Goal: Task Accomplishment & Management: Manage account settings

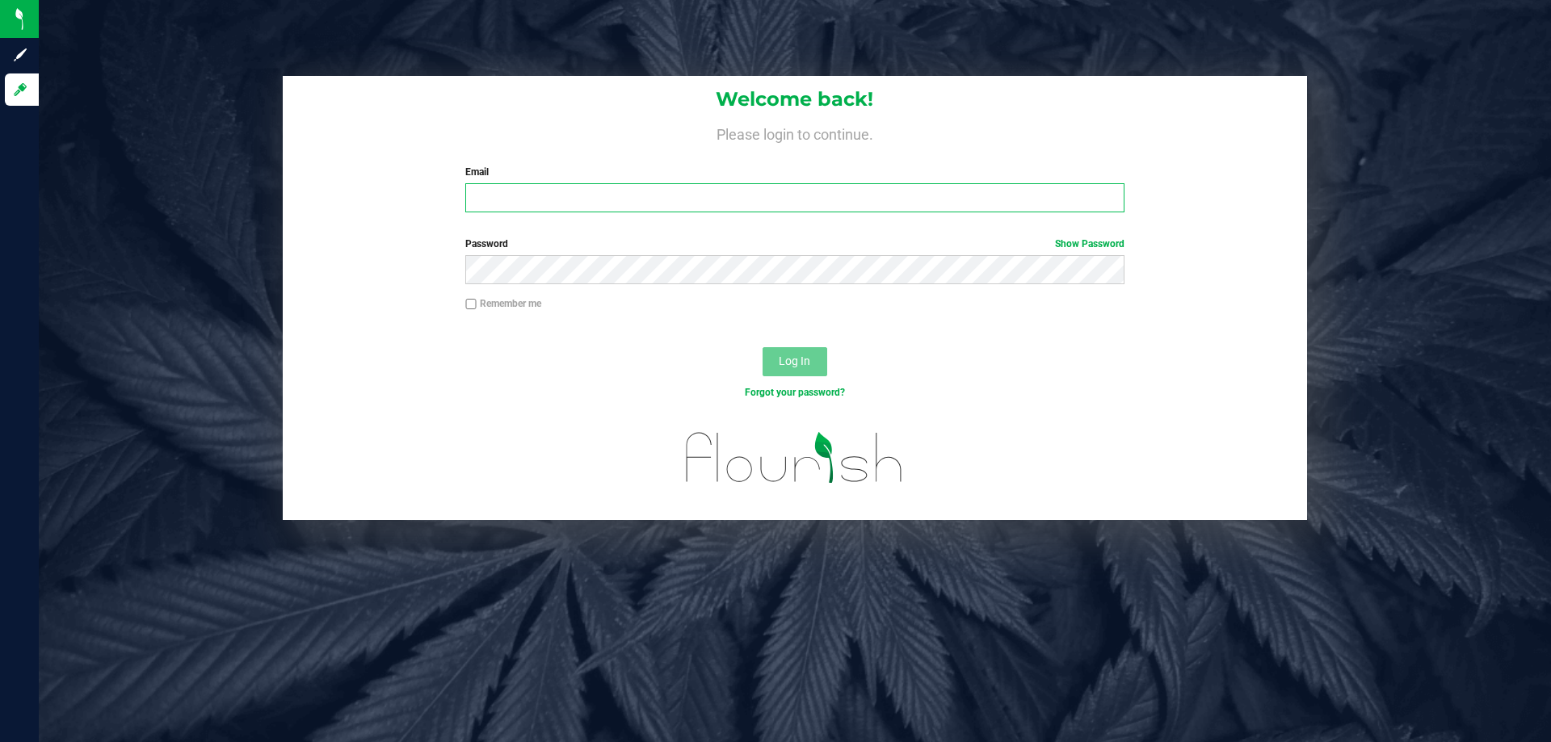
click at [552, 196] on input "Email" at bounding box center [794, 197] width 658 height 29
type input "tschuchardt@liveparallel.com"
click at [763, 347] on button "Log In" at bounding box center [795, 361] width 65 height 29
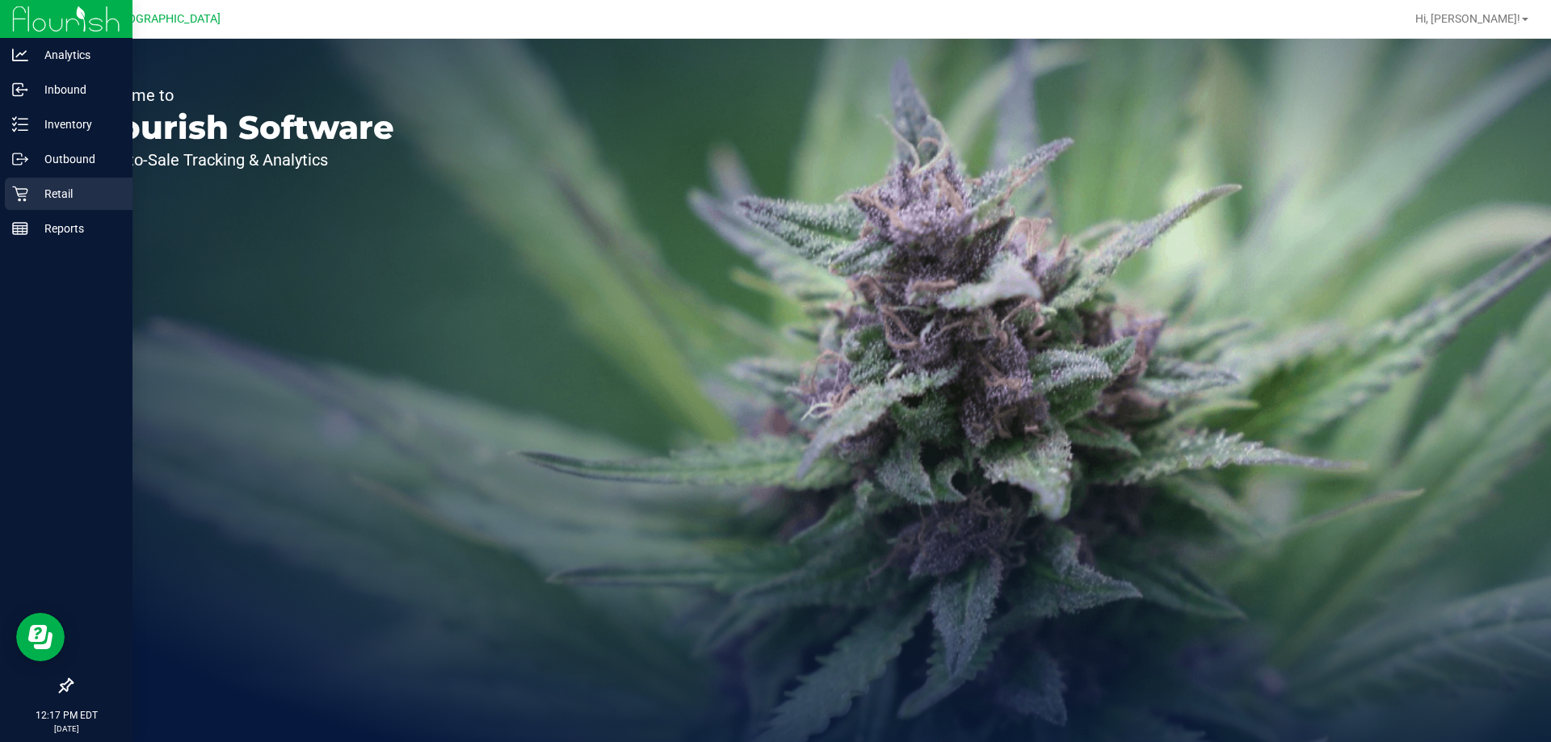
click at [56, 186] on p "Retail" at bounding box center [76, 193] width 97 height 19
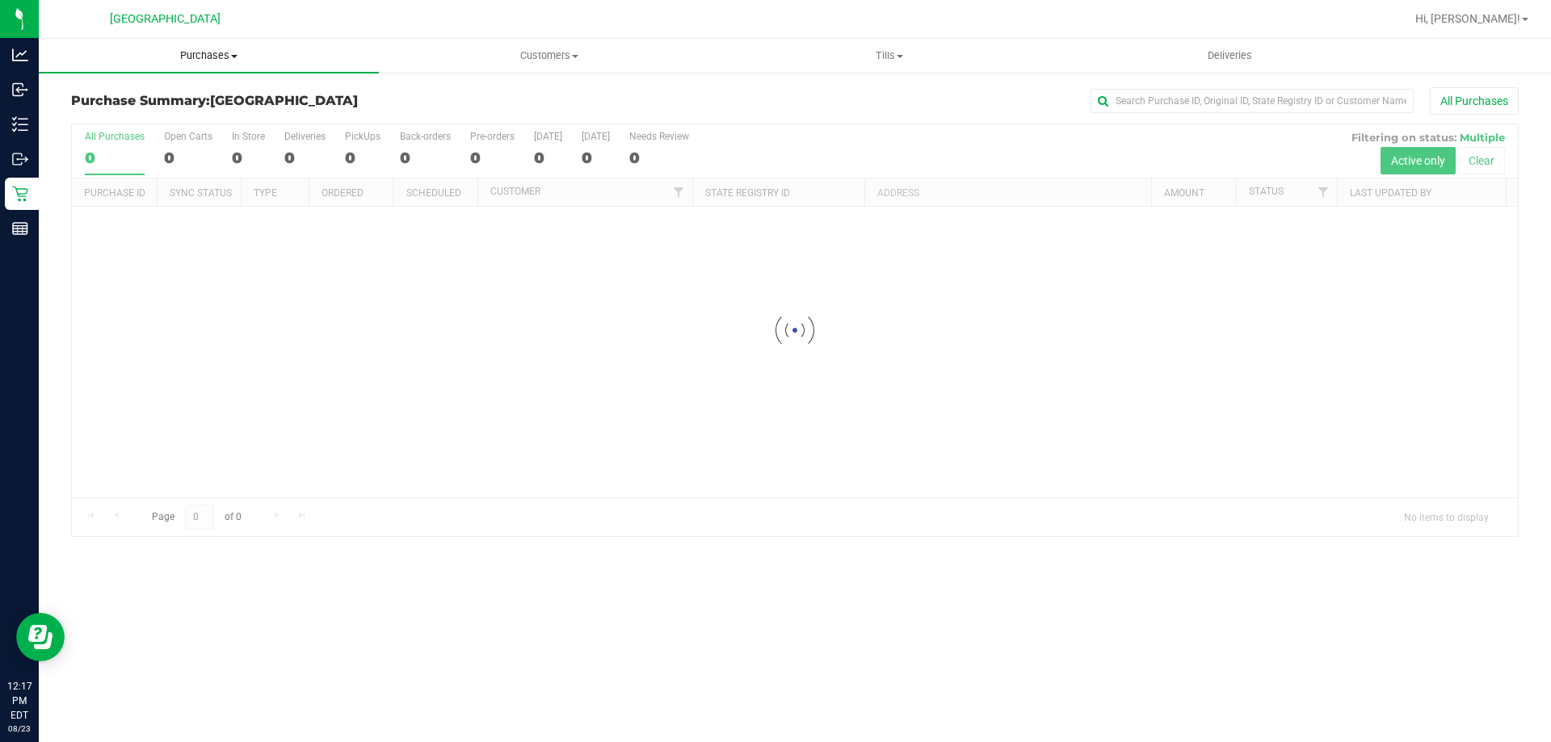
click at [215, 52] on span "Purchases" at bounding box center [209, 55] width 340 height 15
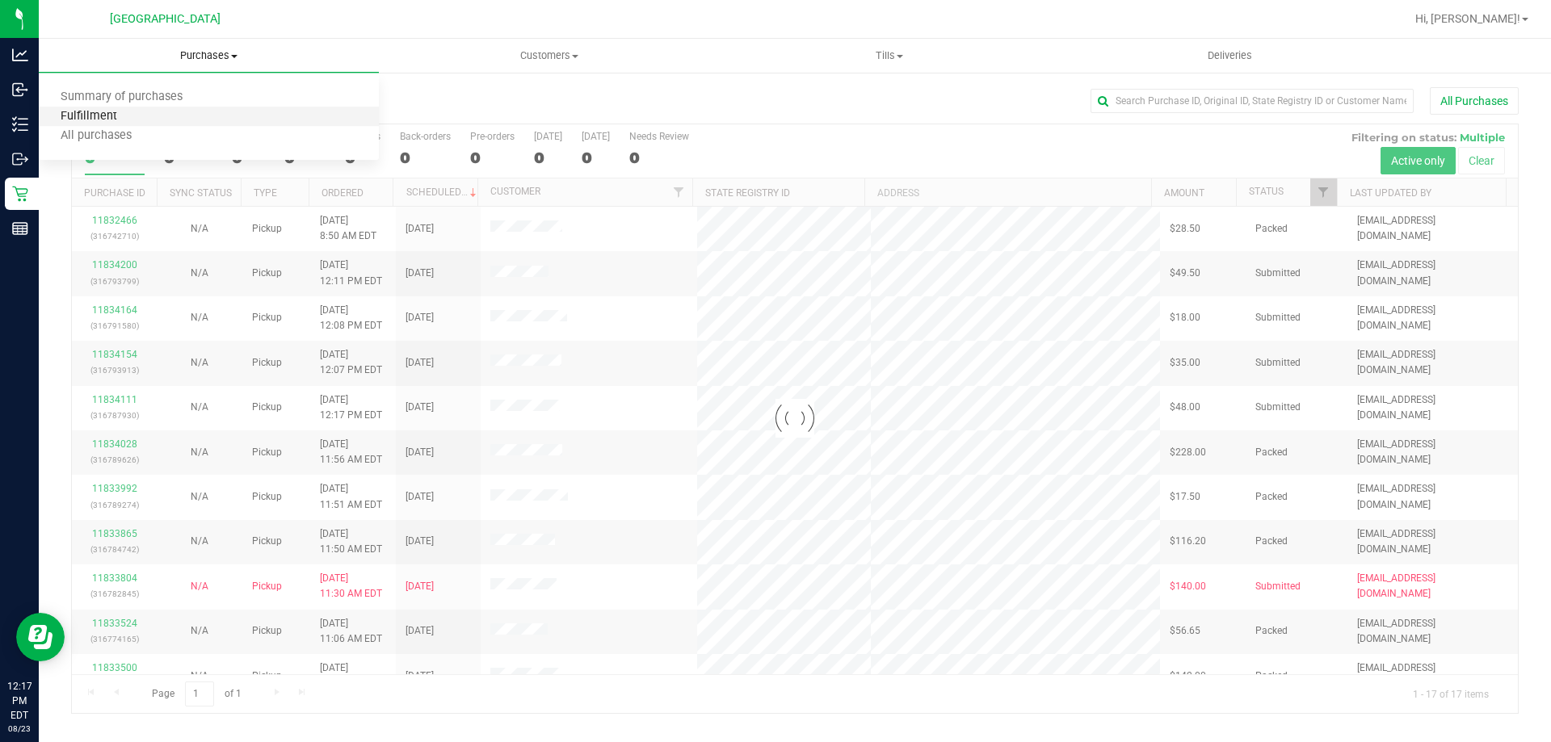
click at [102, 110] on span "Fulfillment" at bounding box center [89, 117] width 100 height 14
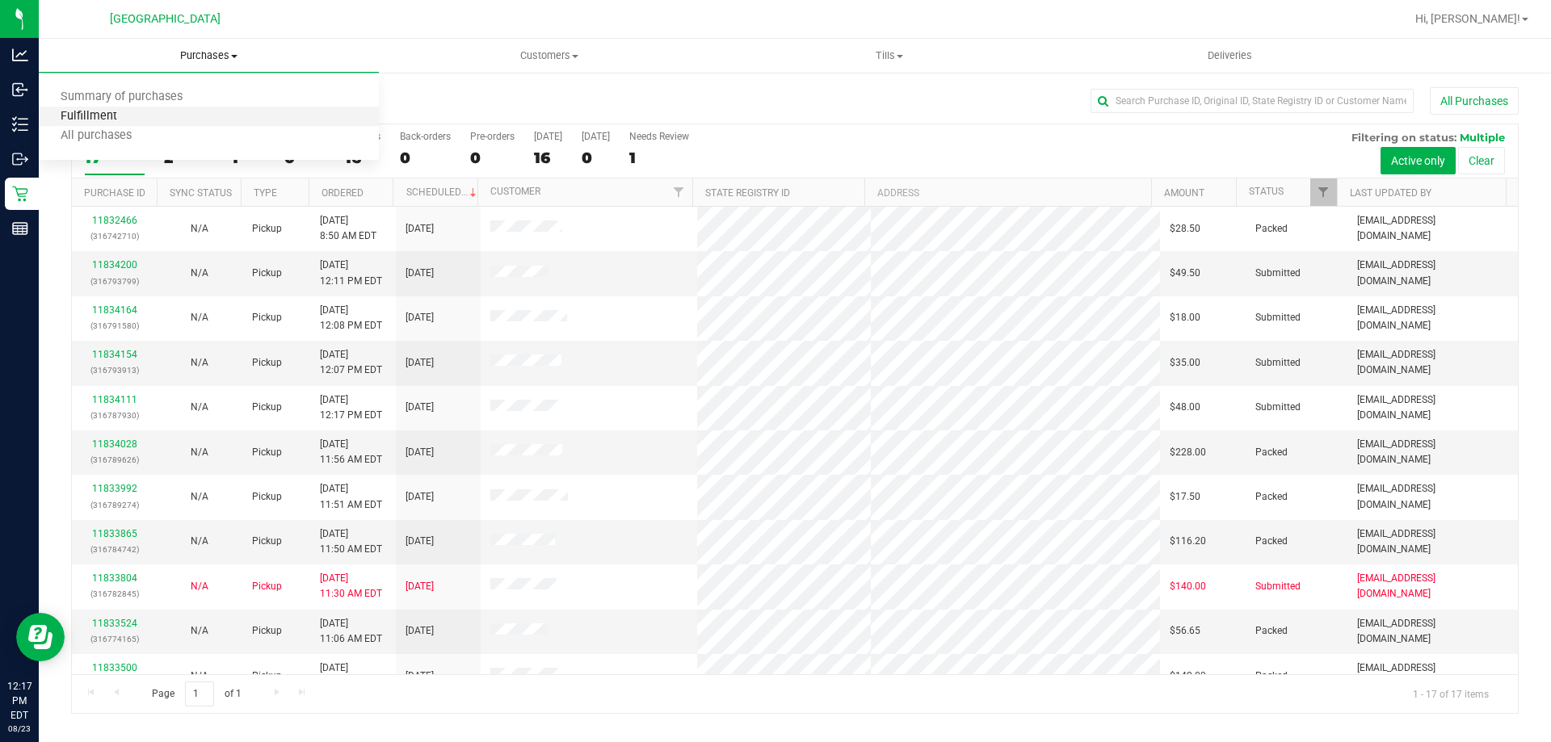
click at [89, 116] on span "Fulfillment" at bounding box center [89, 117] width 100 height 14
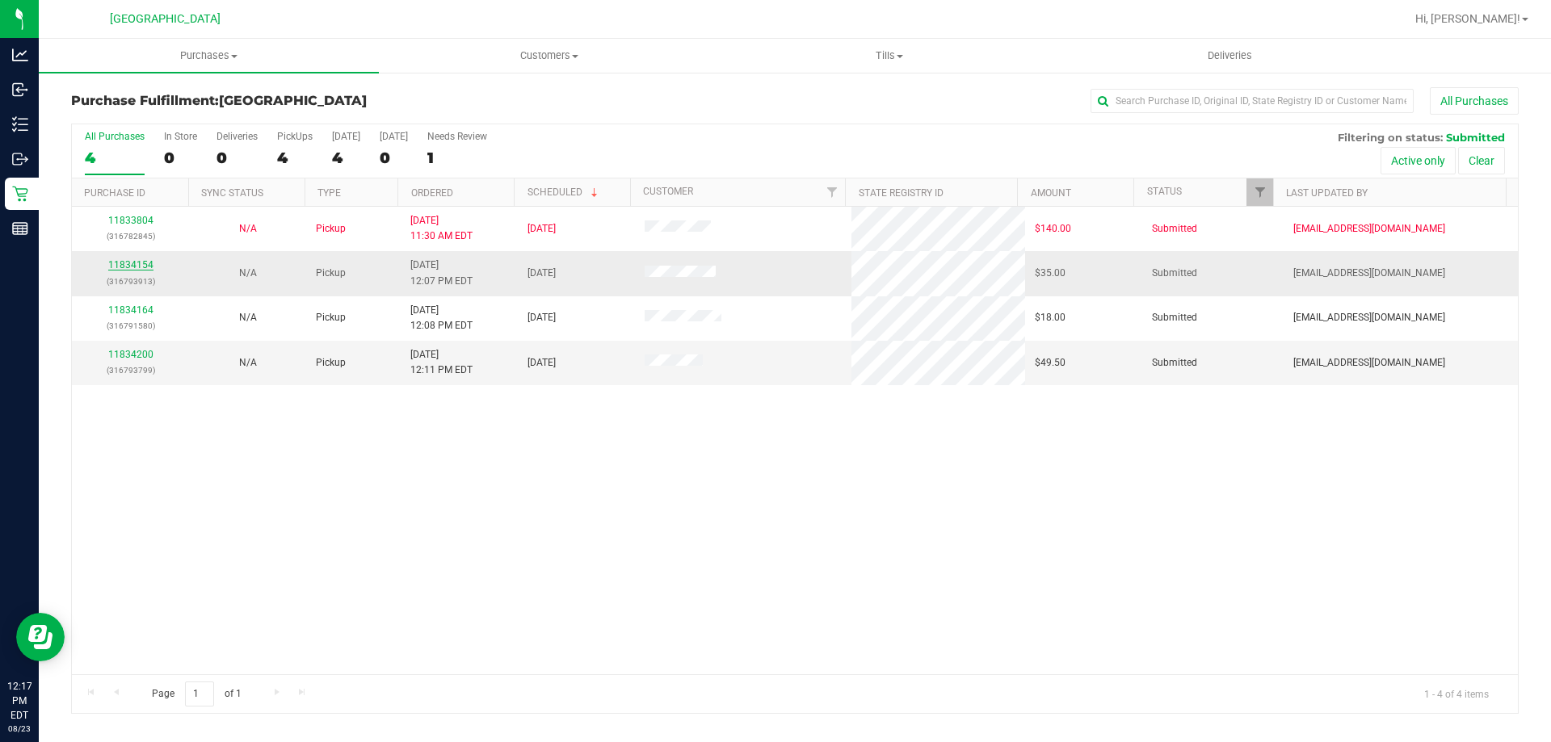
click at [129, 267] on link "11834154" at bounding box center [130, 264] width 45 height 11
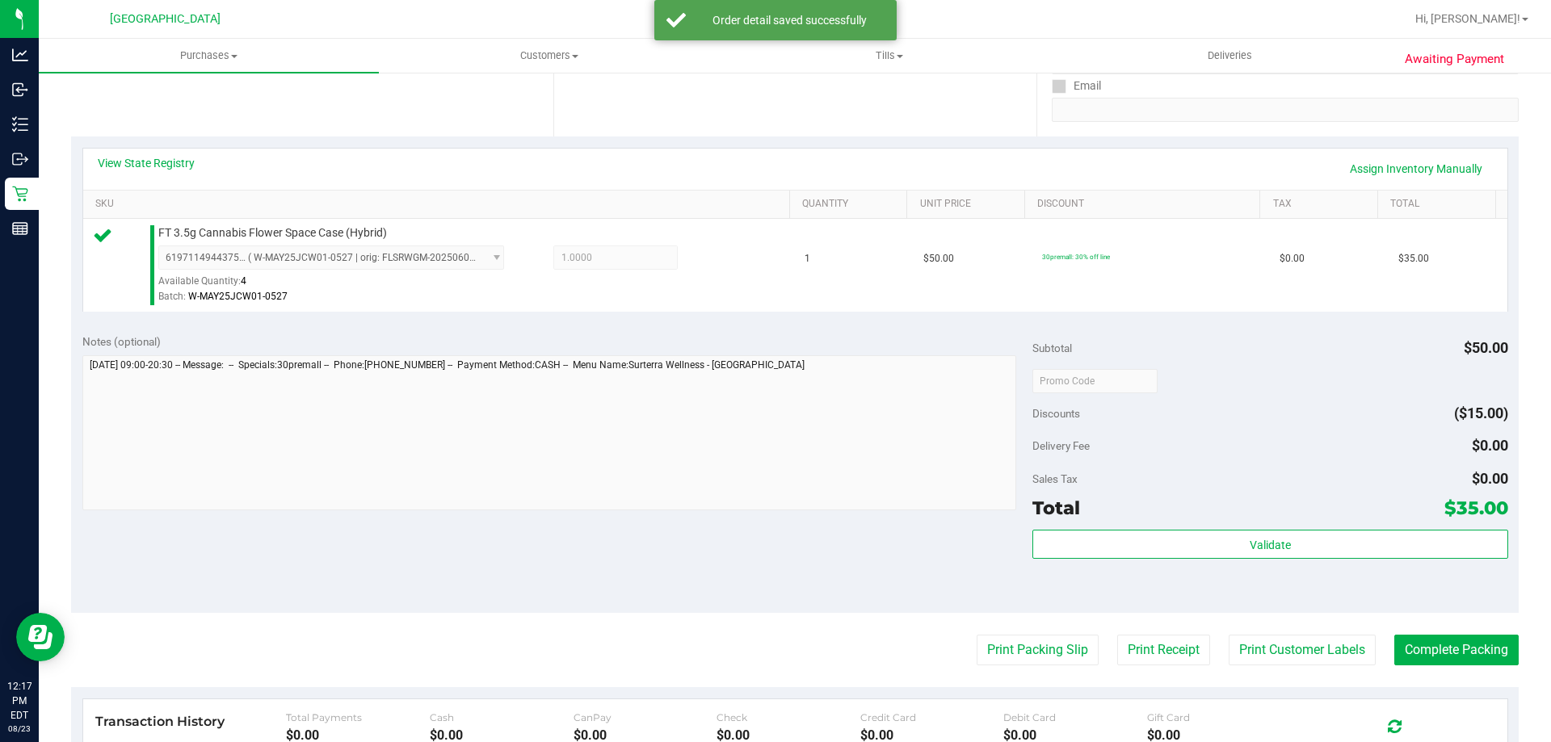
scroll to position [360, 0]
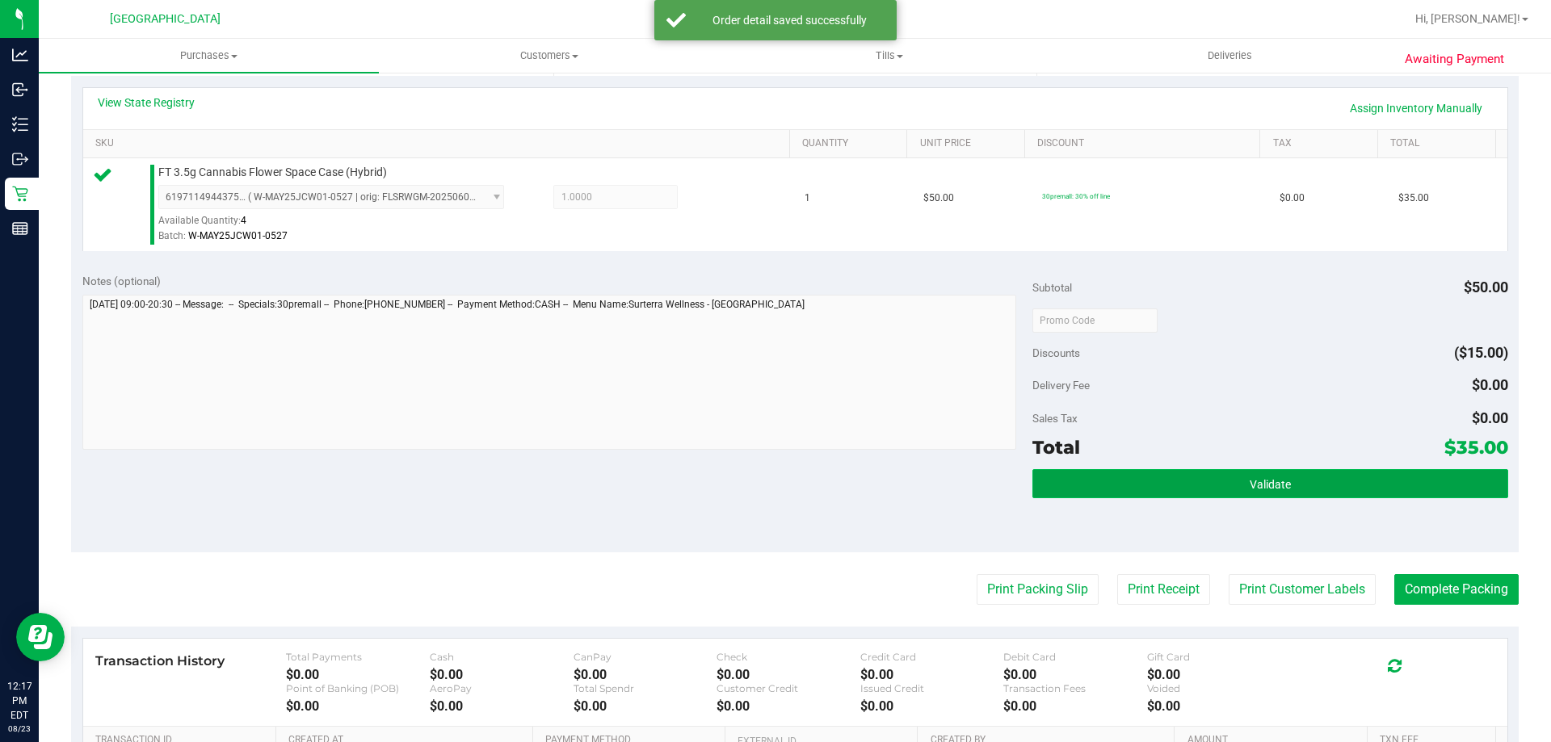
click at [1287, 473] on button "Validate" at bounding box center [1270, 483] width 475 height 29
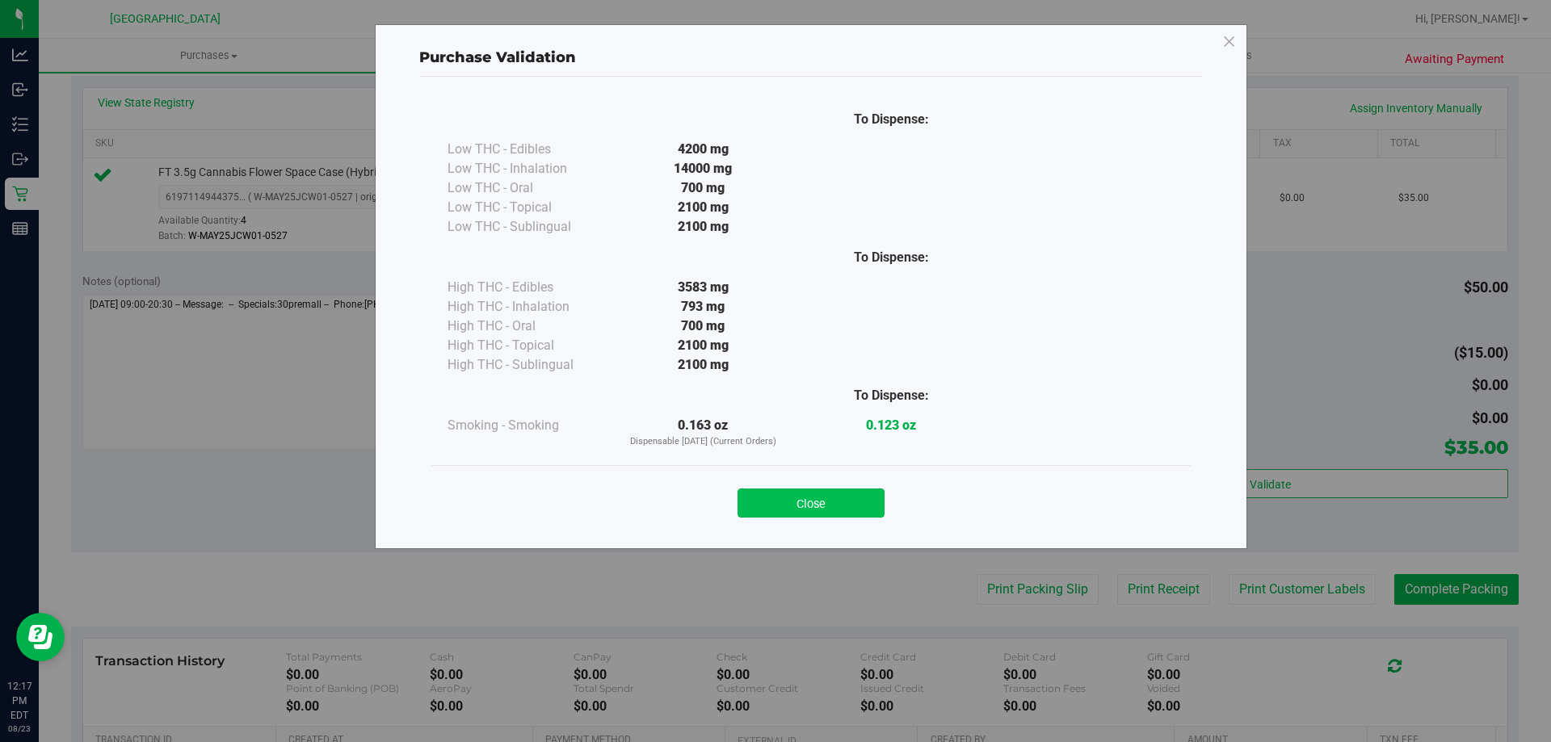
click at [810, 502] on button "Close" at bounding box center [811, 503] width 147 height 29
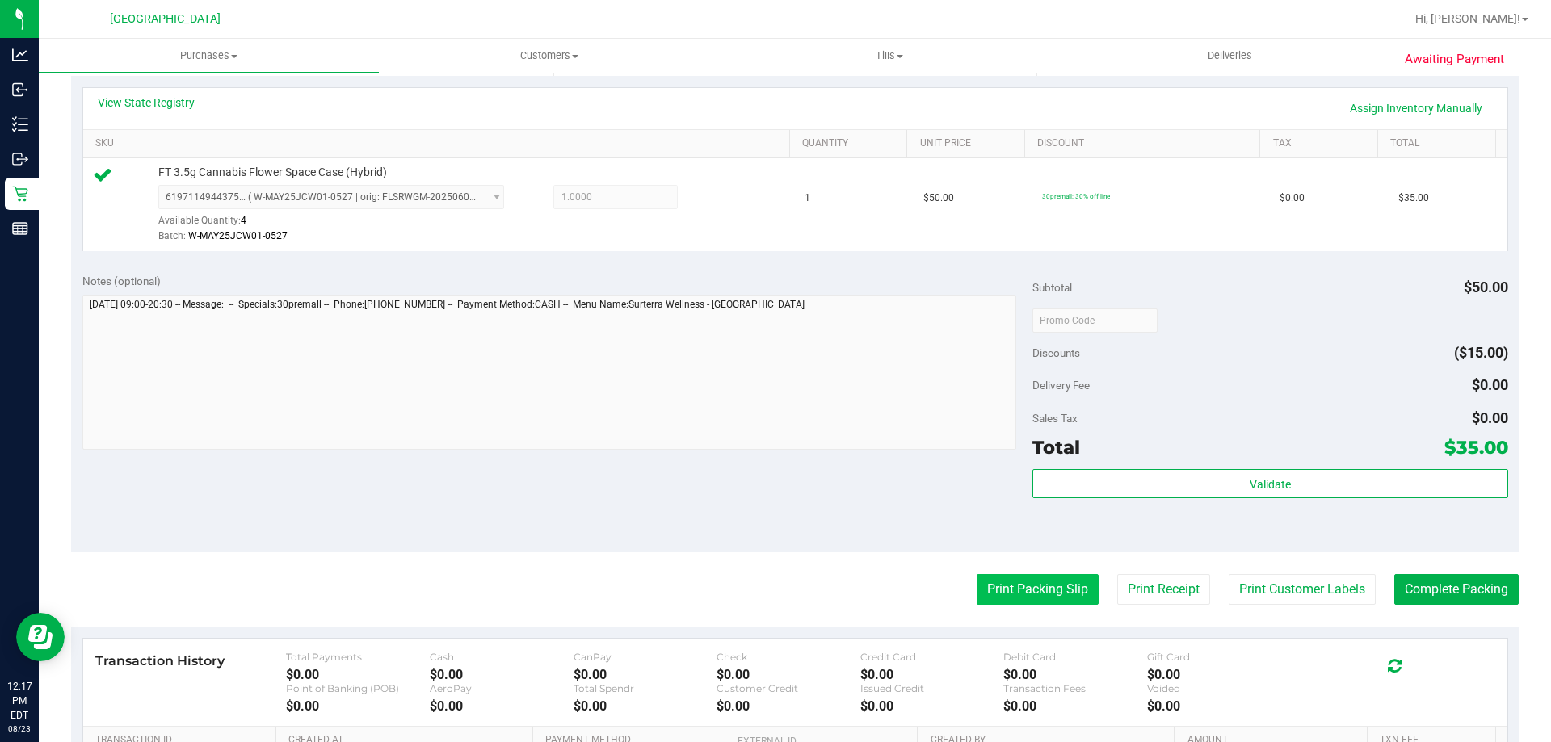
click at [1054, 599] on button "Print Packing Slip" at bounding box center [1038, 589] width 122 height 31
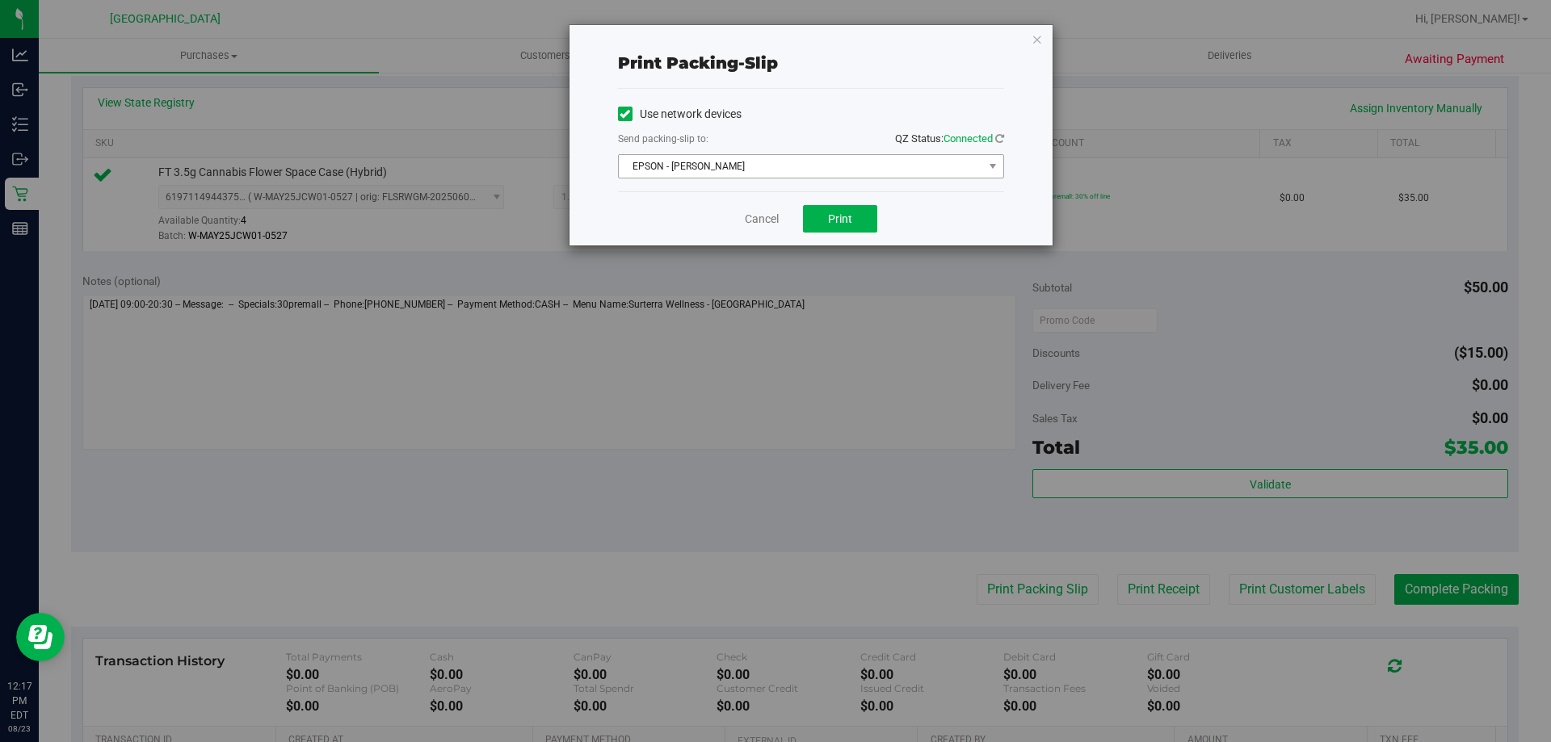
click at [804, 166] on span "EPSON - JYPSI" at bounding box center [801, 166] width 364 height 23
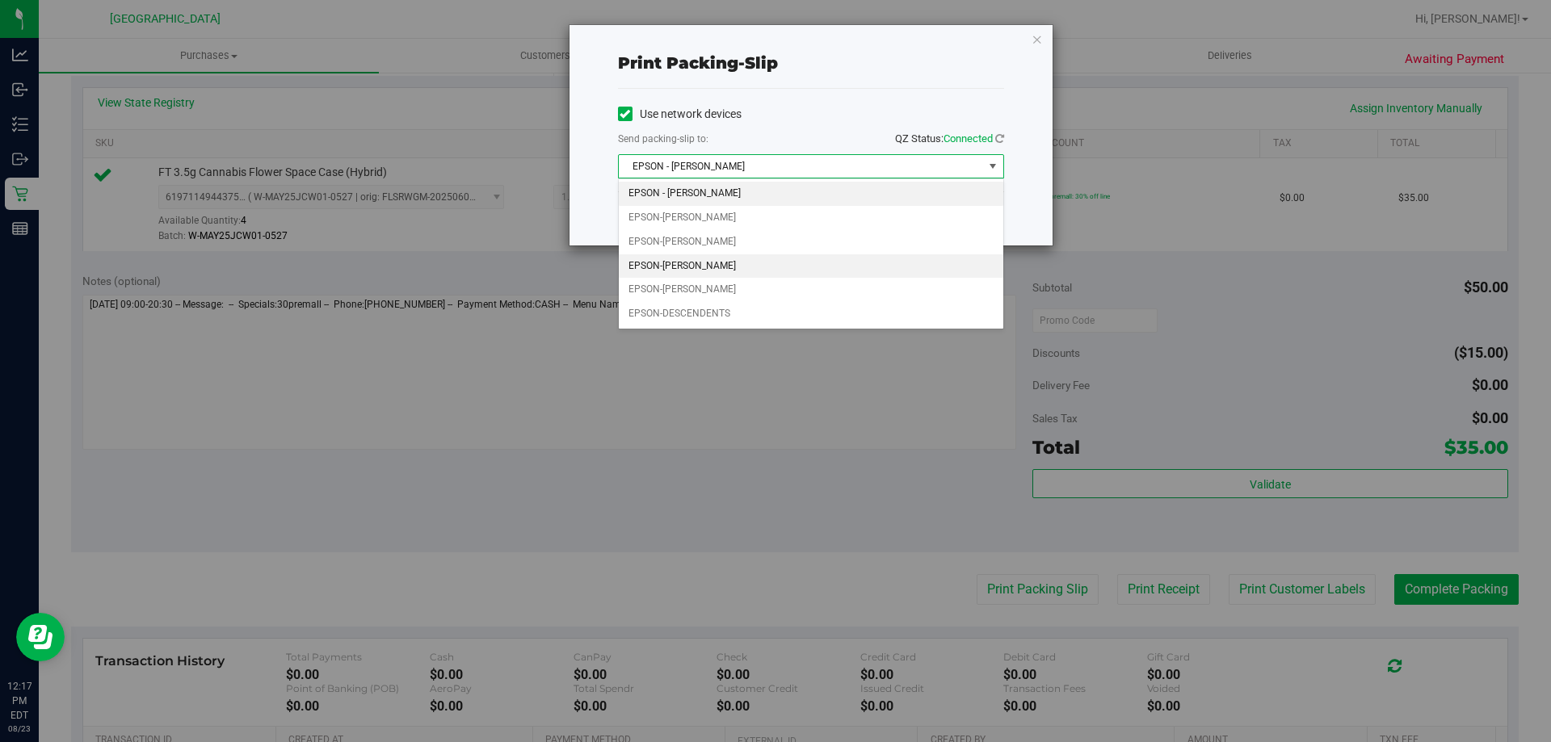
click at [726, 262] on li "EPSON-DENNIS-COMEAU" at bounding box center [811, 266] width 385 height 24
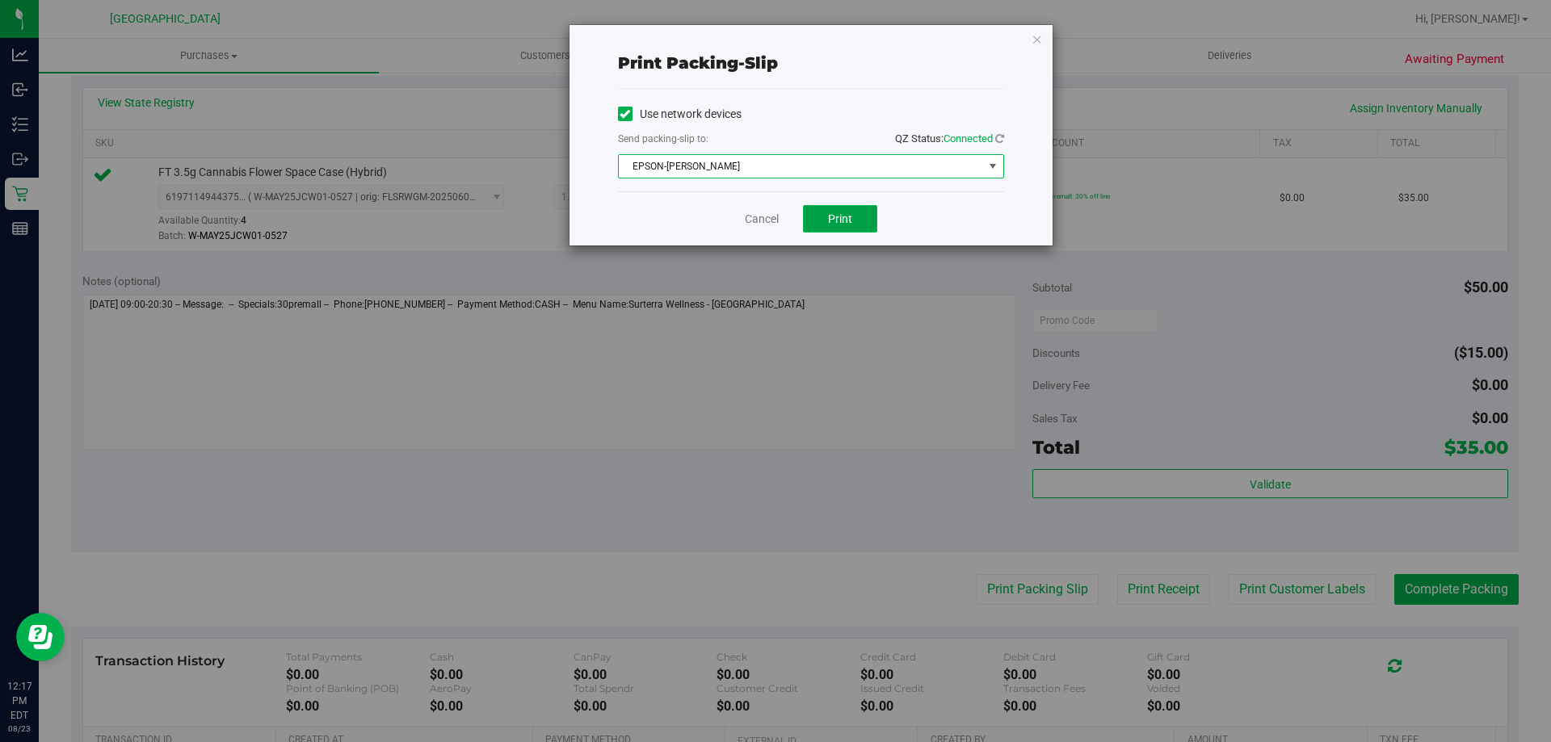
click at [858, 221] on button "Print" at bounding box center [840, 218] width 74 height 27
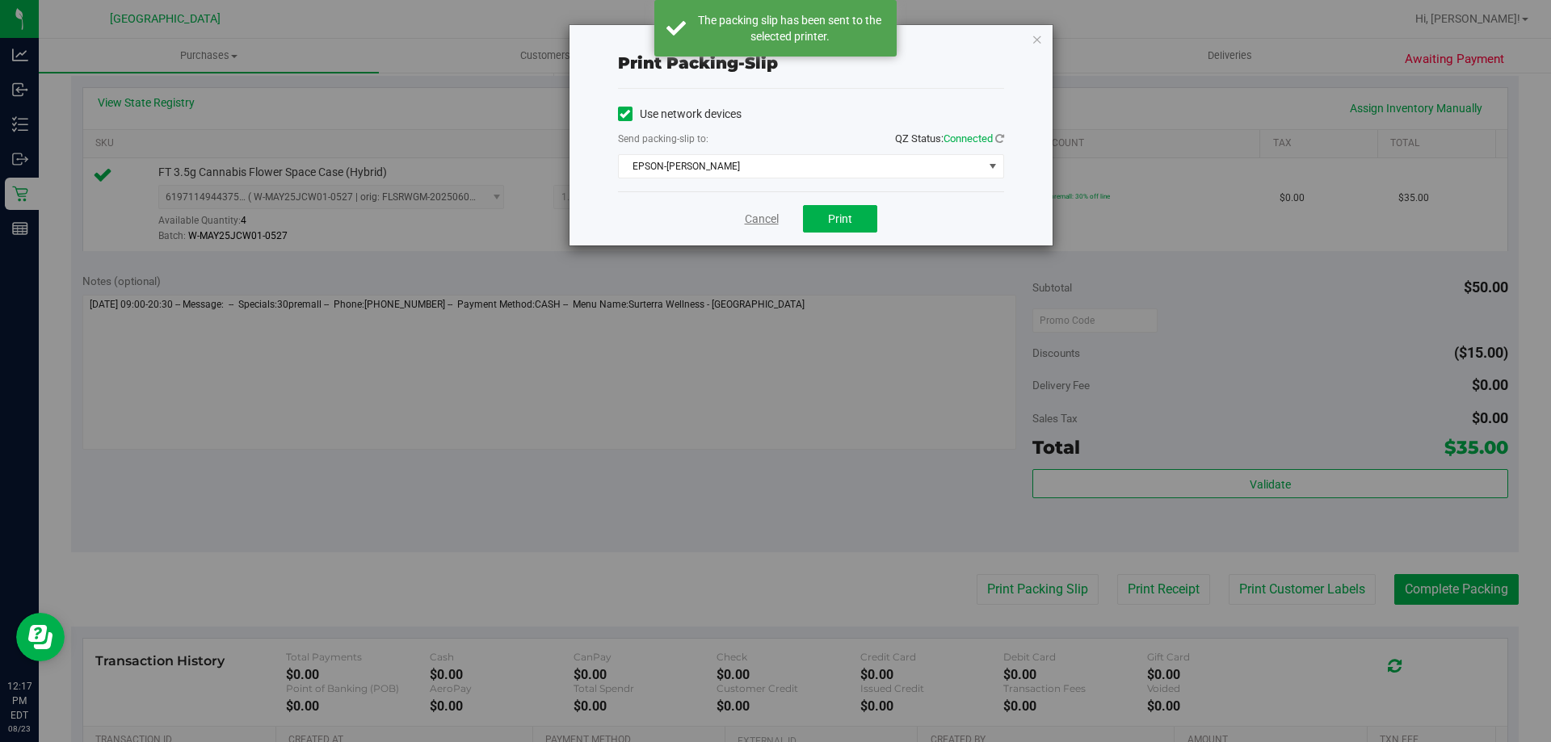
click at [762, 213] on link "Cancel" at bounding box center [762, 219] width 34 height 17
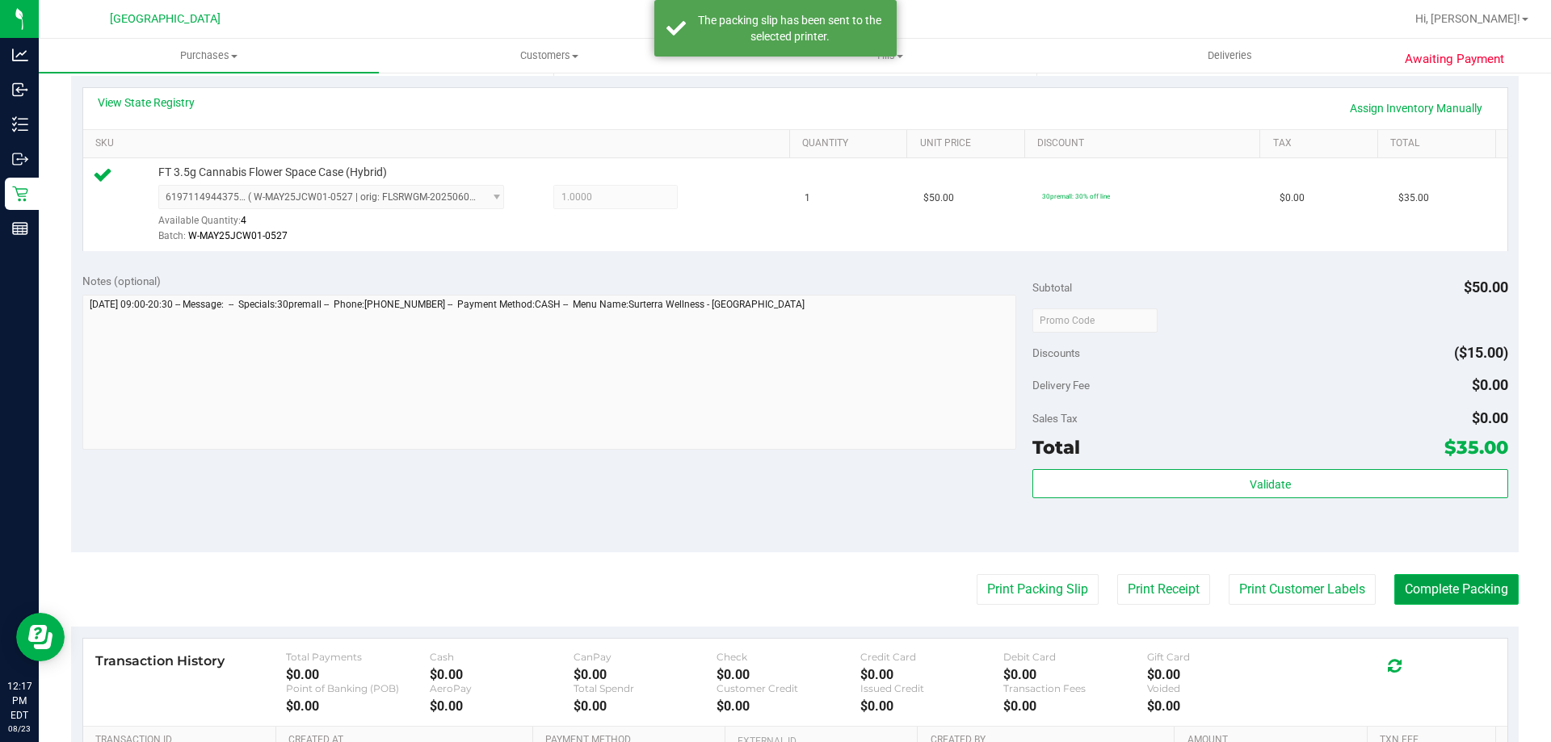
click at [1478, 601] on button "Complete Packing" at bounding box center [1456, 589] width 124 height 31
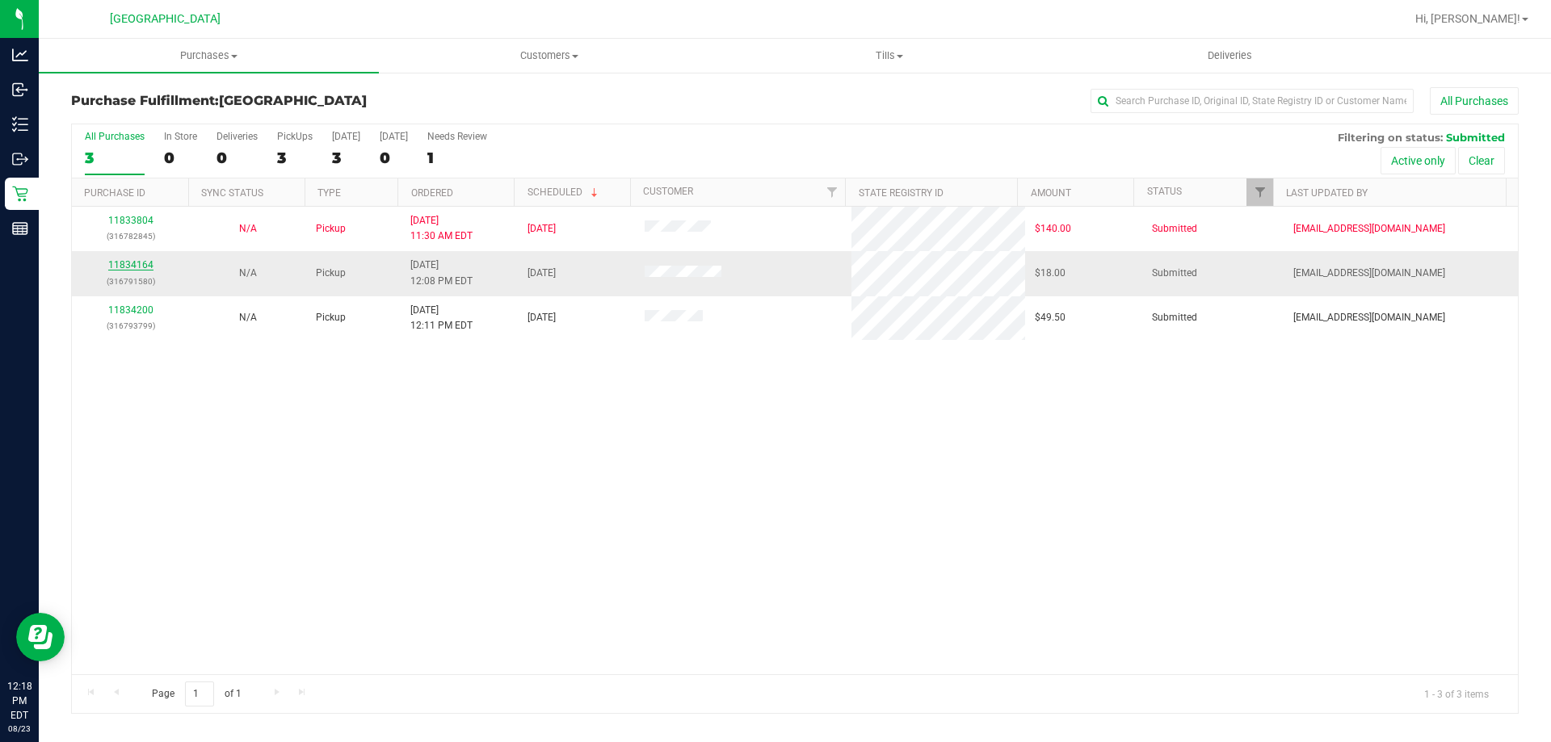
click at [122, 260] on link "11834164" at bounding box center [130, 264] width 45 height 11
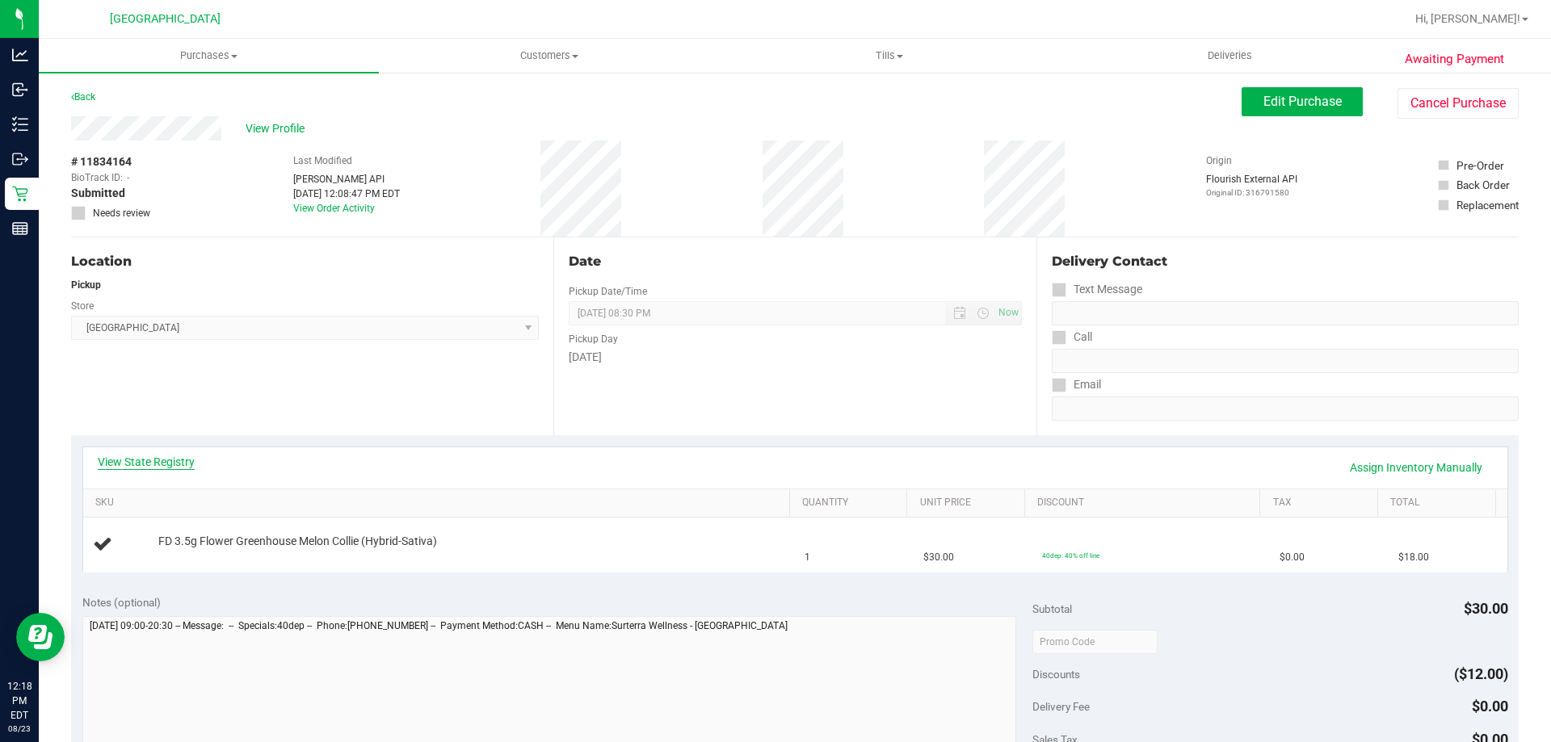
click at [124, 457] on link "View State Registry" at bounding box center [146, 462] width 97 height 16
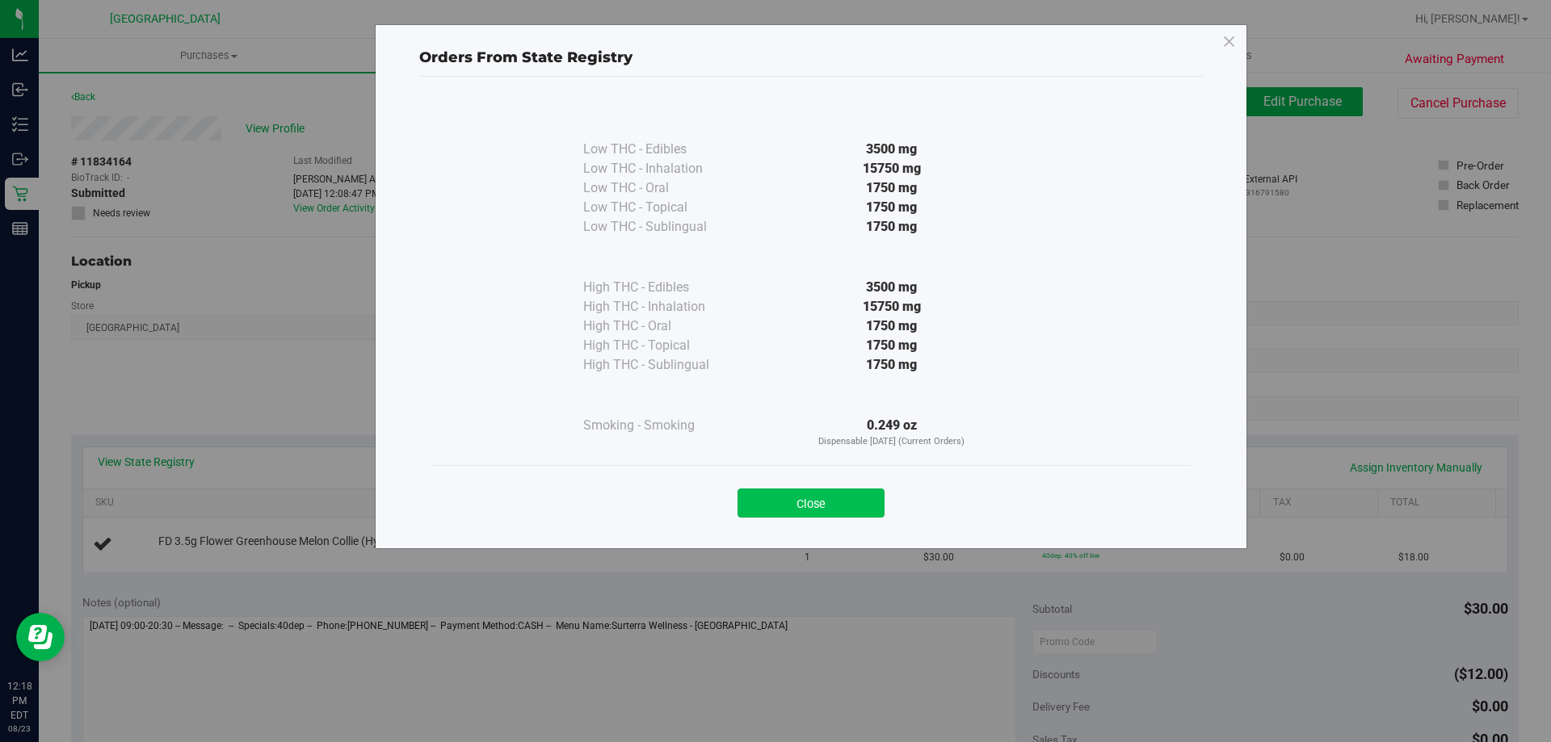
click at [861, 505] on button "Close" at bounding box center [811, 503] width 147 height 29
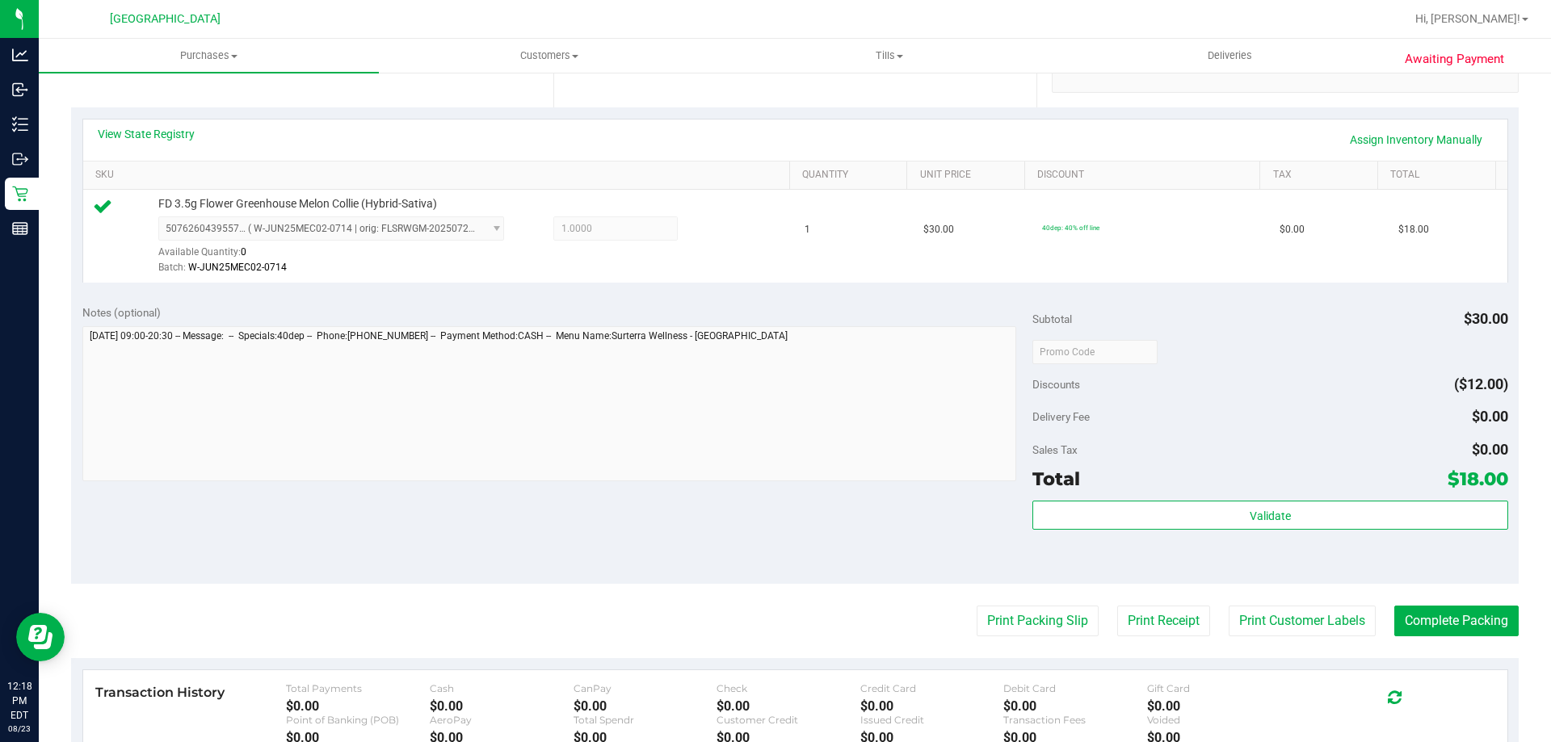
scroll to position [331, 0]
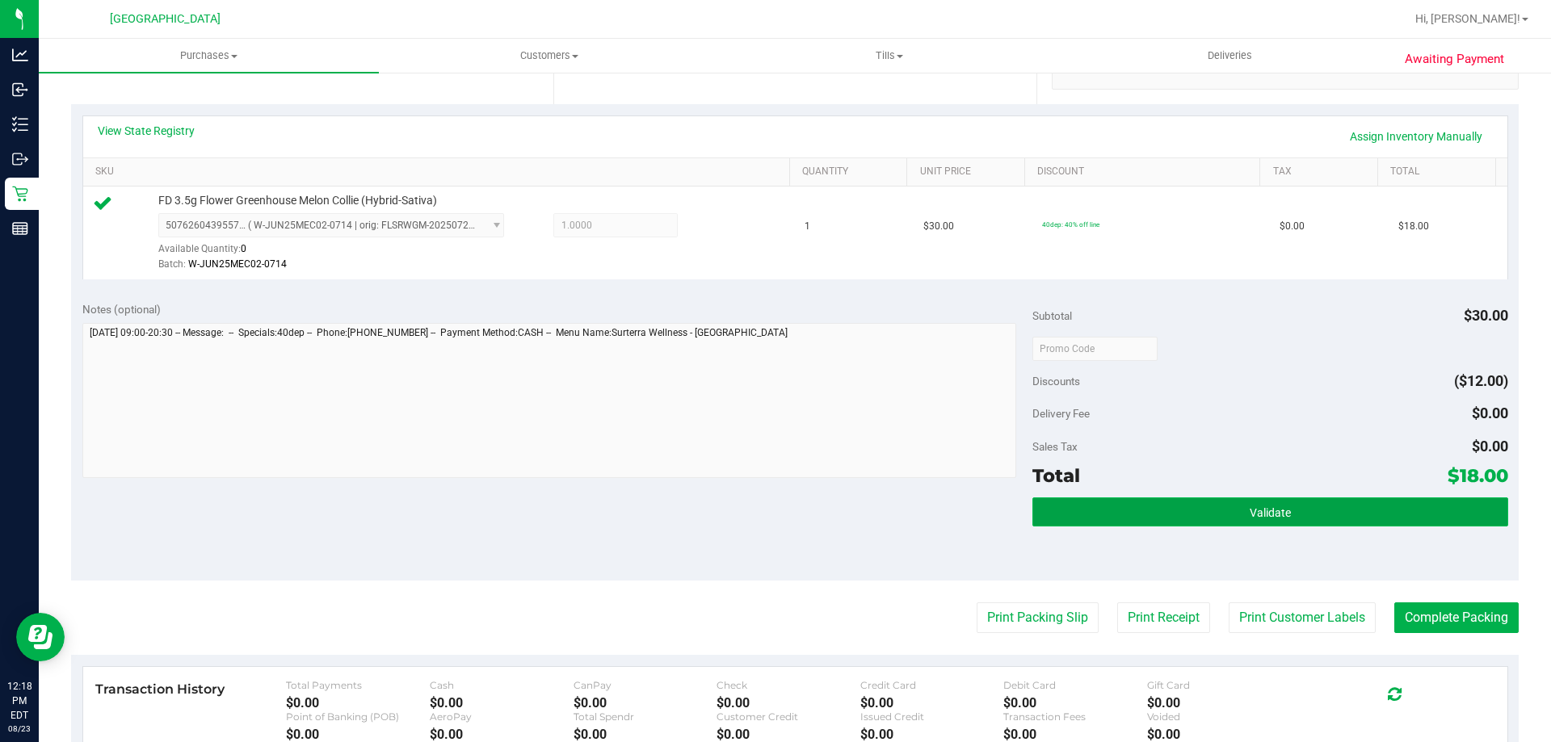
click at [1313, 498] on button "Validate" at bounding box center [1270, 512] width 475 height 29
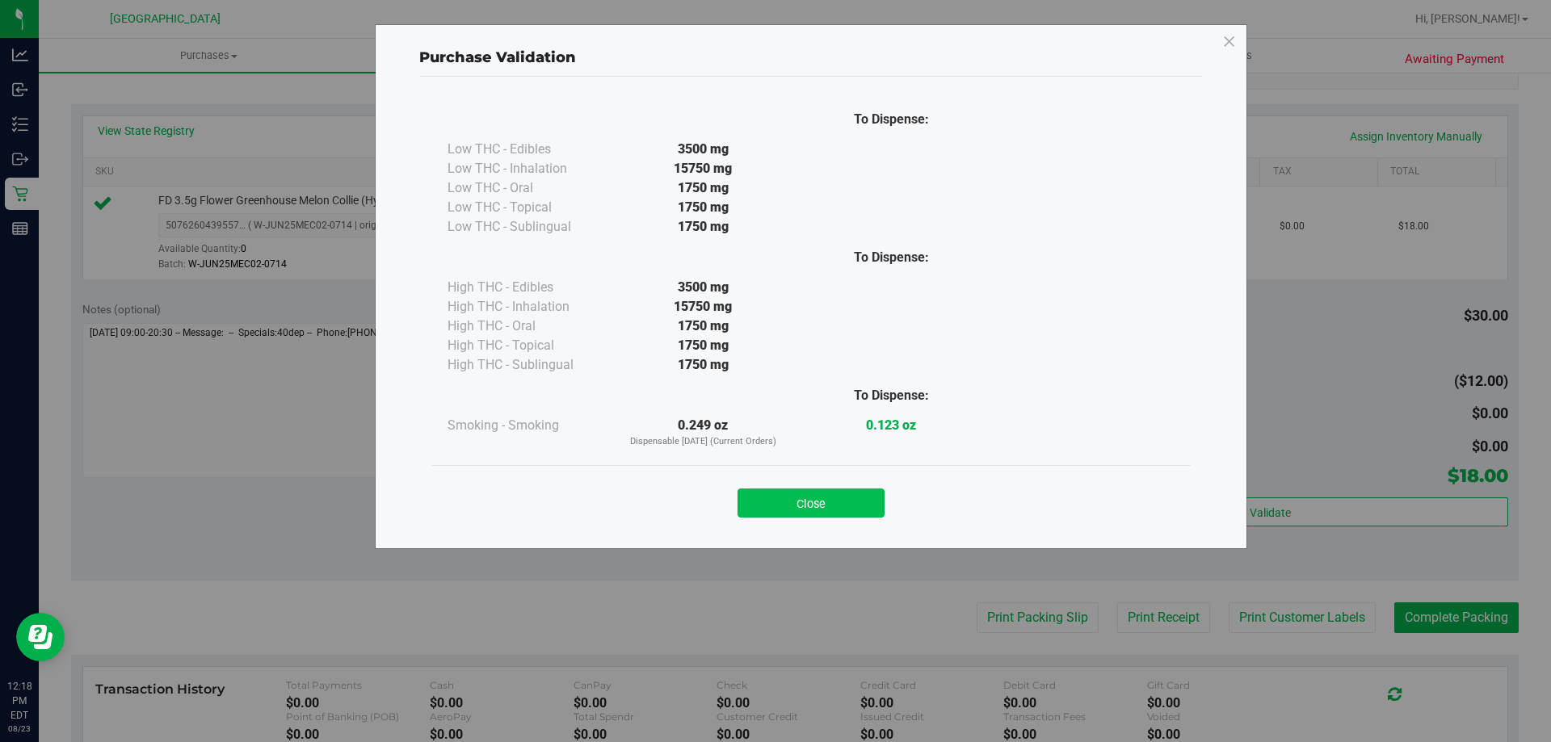
click at [800, 505] on button "Close" at bounding box center [811, 503] width 147 height 29
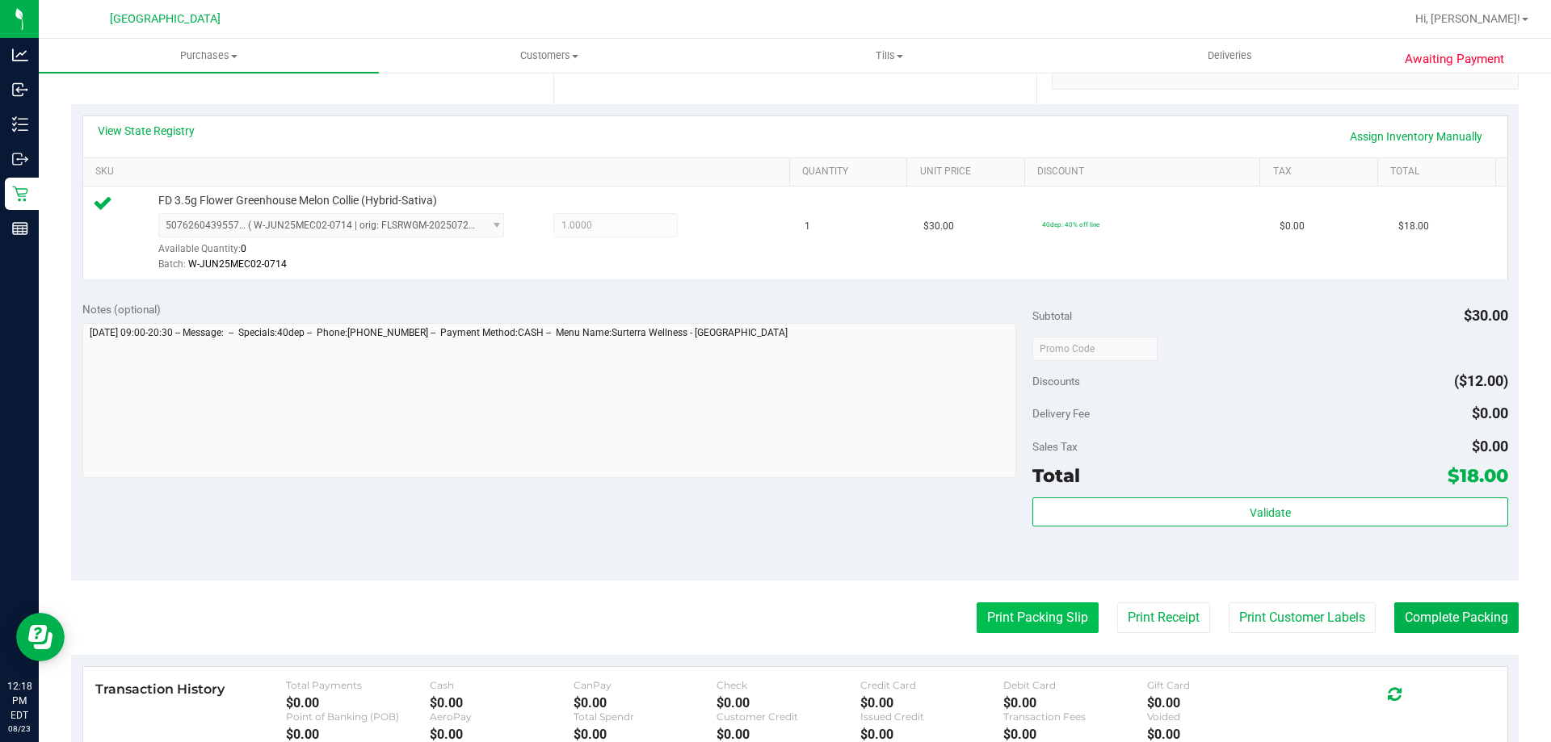
click at [1029, 621] on button "Print Packing Slip" at bounding box center [1038, 618] width 122 height 31
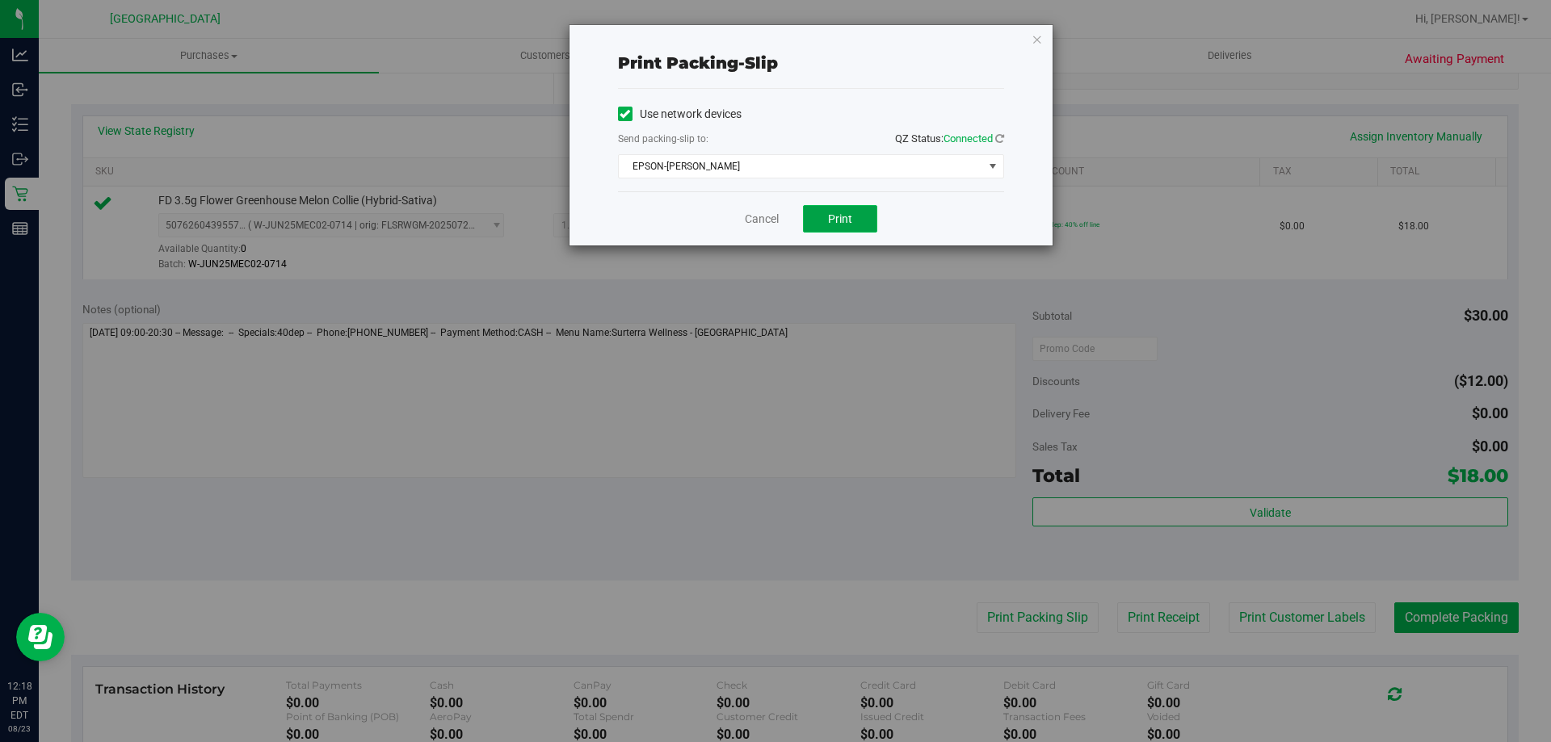
click at [839, 221] on span "Print" at bounding box center [840, 218] width 24 height 13
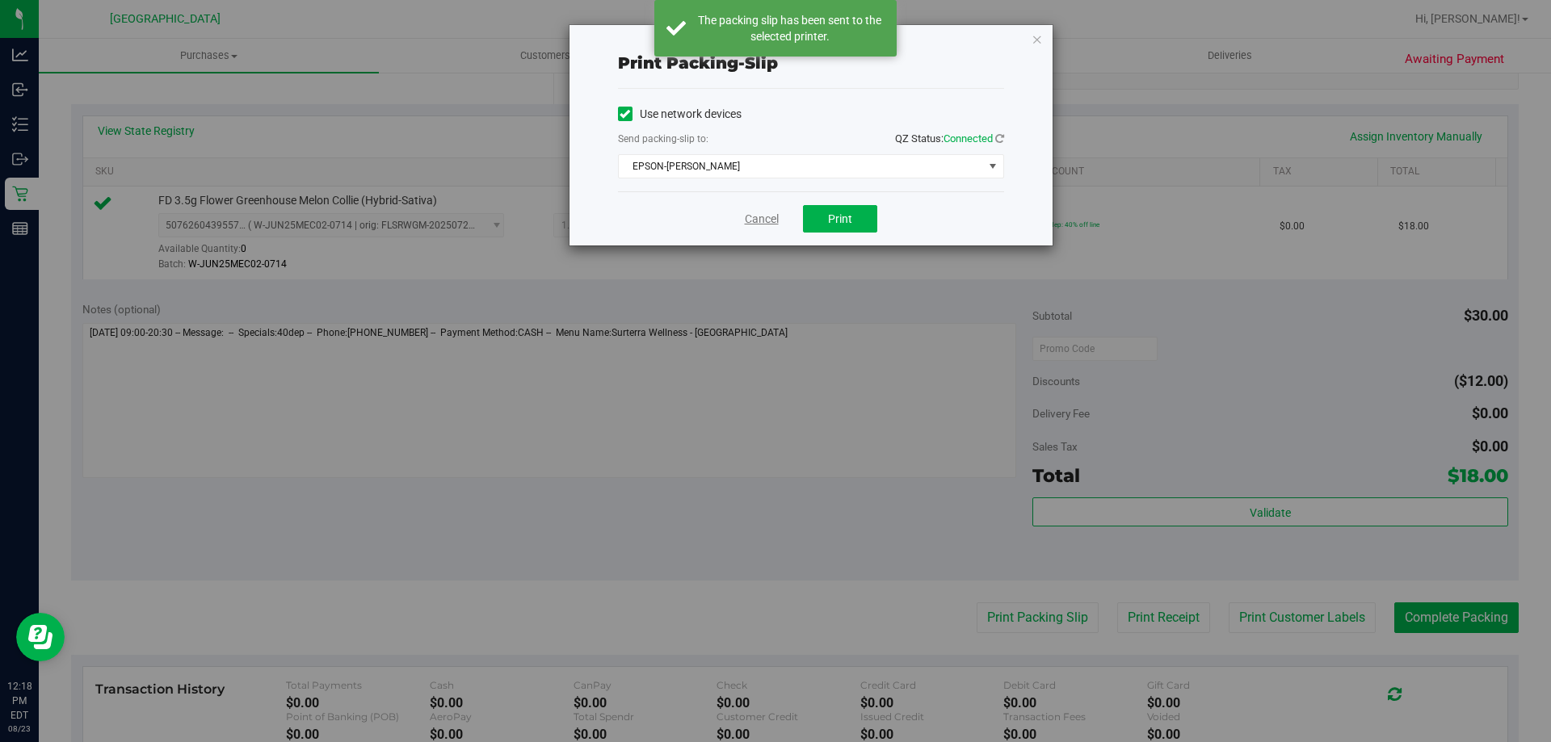
click at [761, 219] on link "Cancel" at bounding box center [762, 219] width 34 height 17
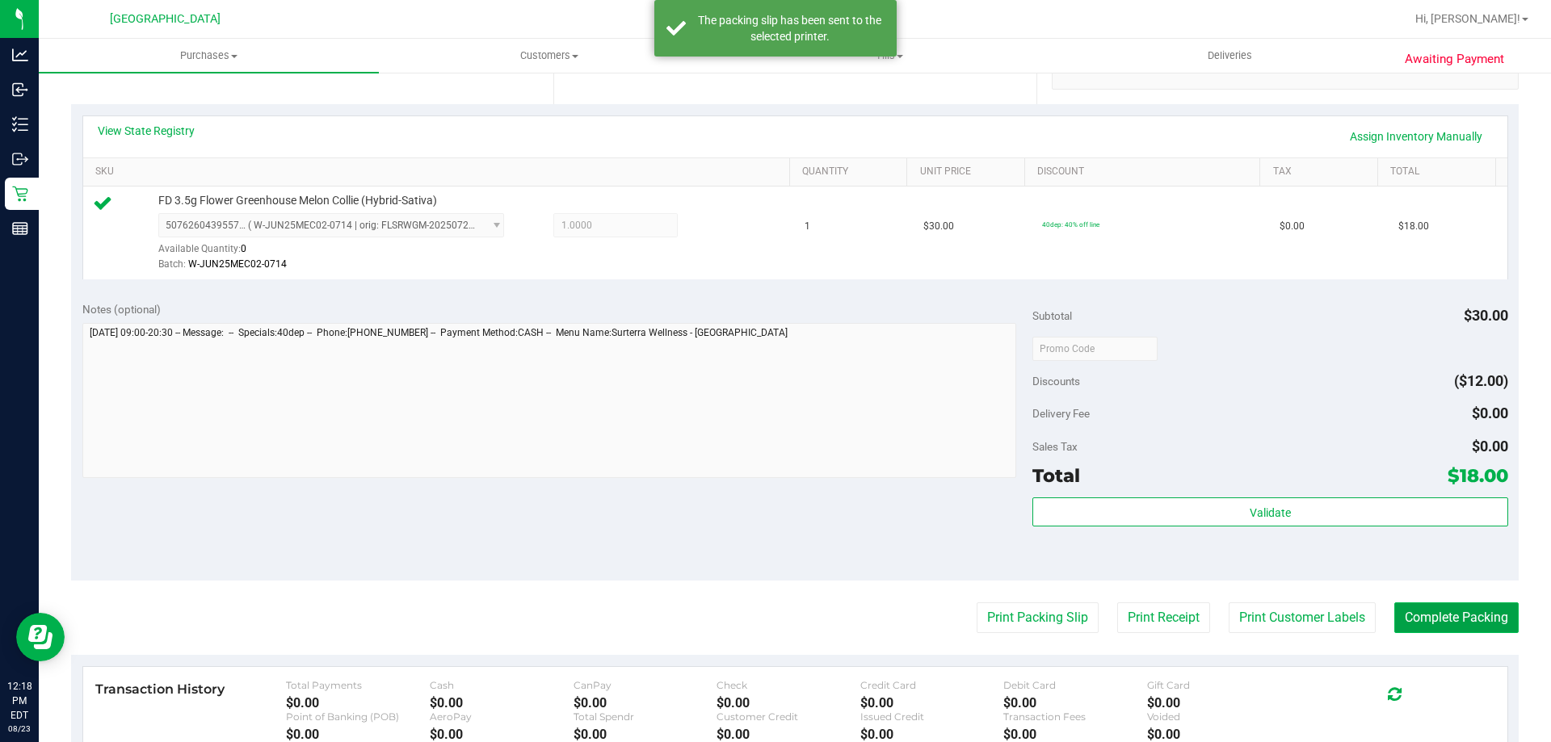
click at [1485, 608] on button "Complete Packing" at bounding box center [1456, 618] width 124 height 31
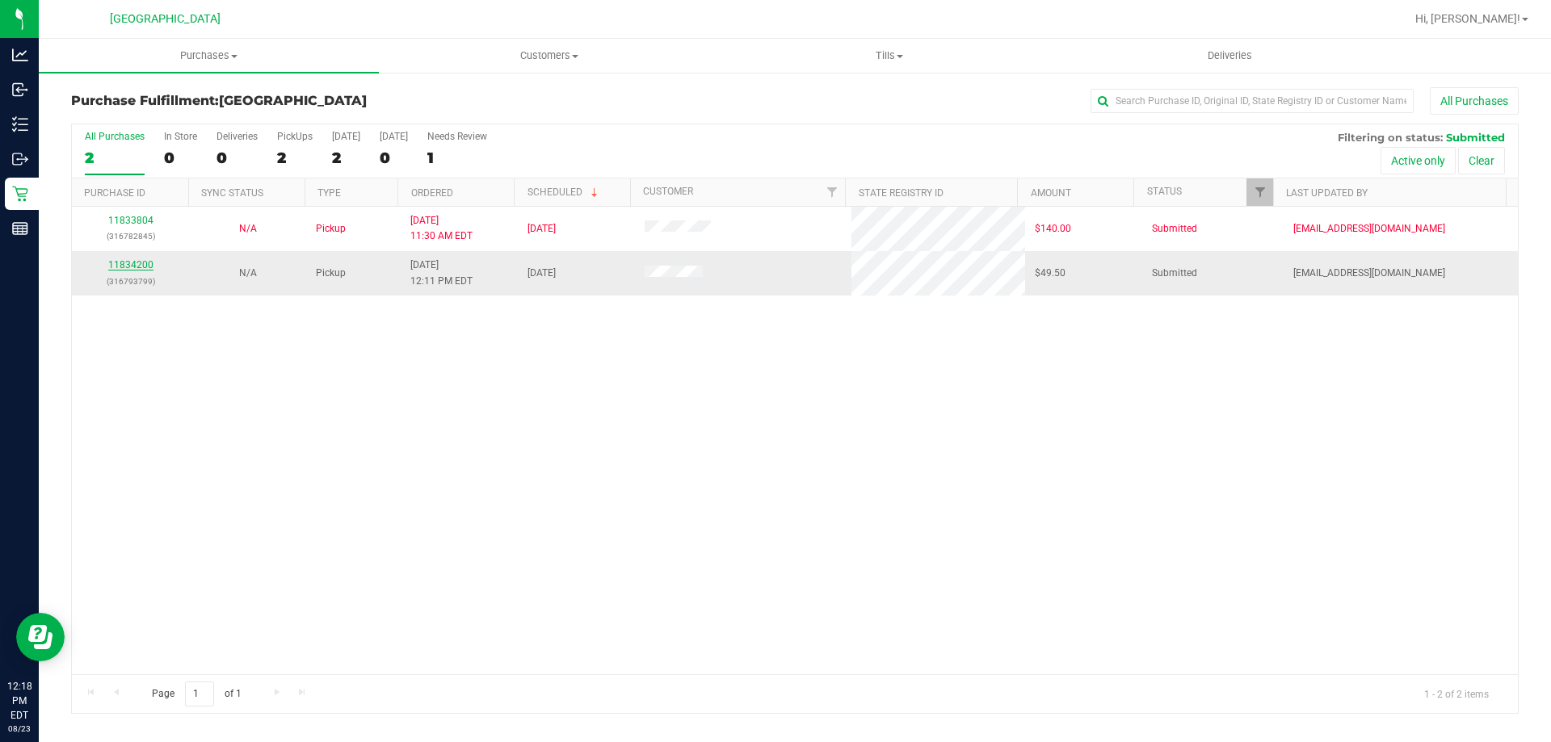
click at [123, 263] on link "11834200" at bounding box center [130, 264] width 45 height 11
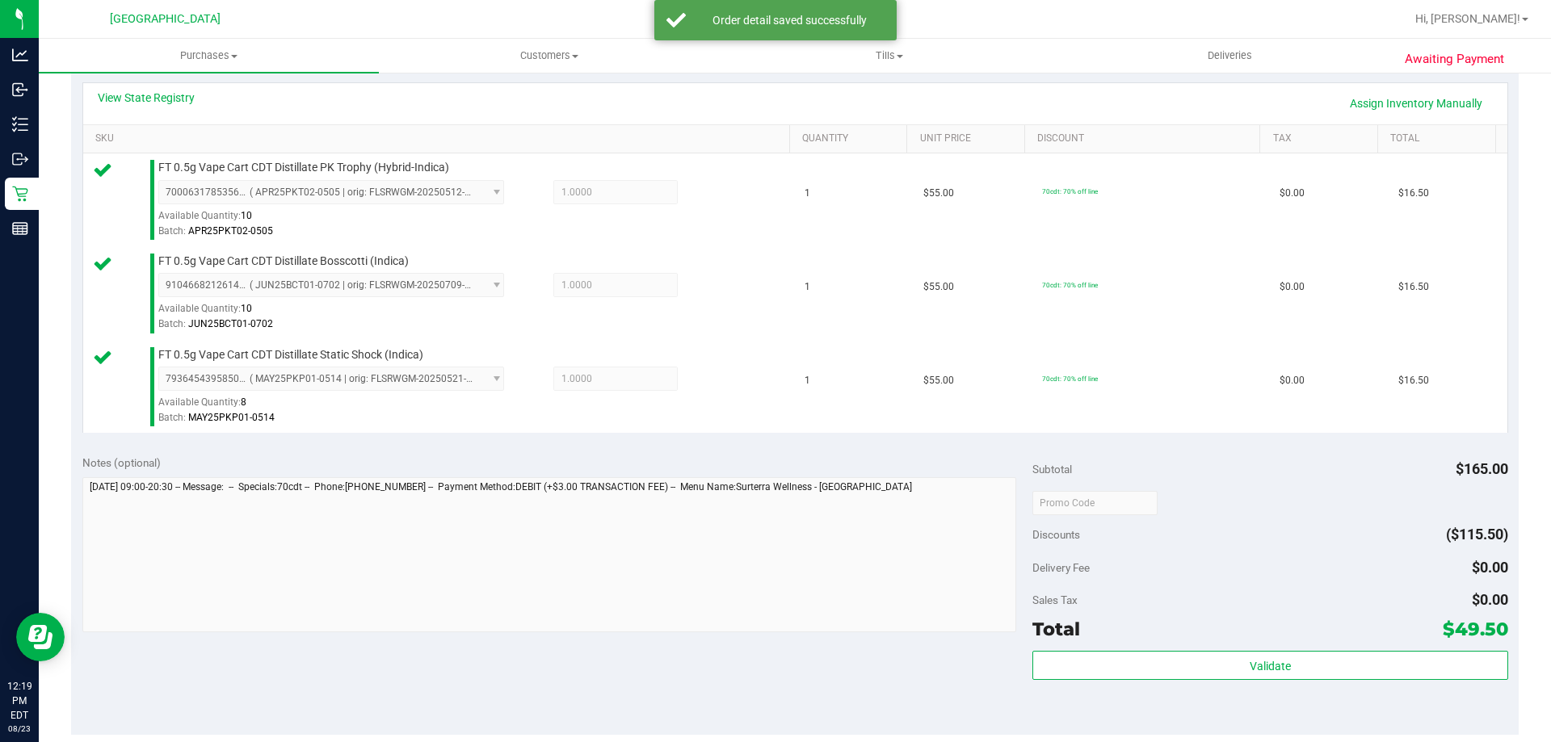
scroll to position [367, 0]
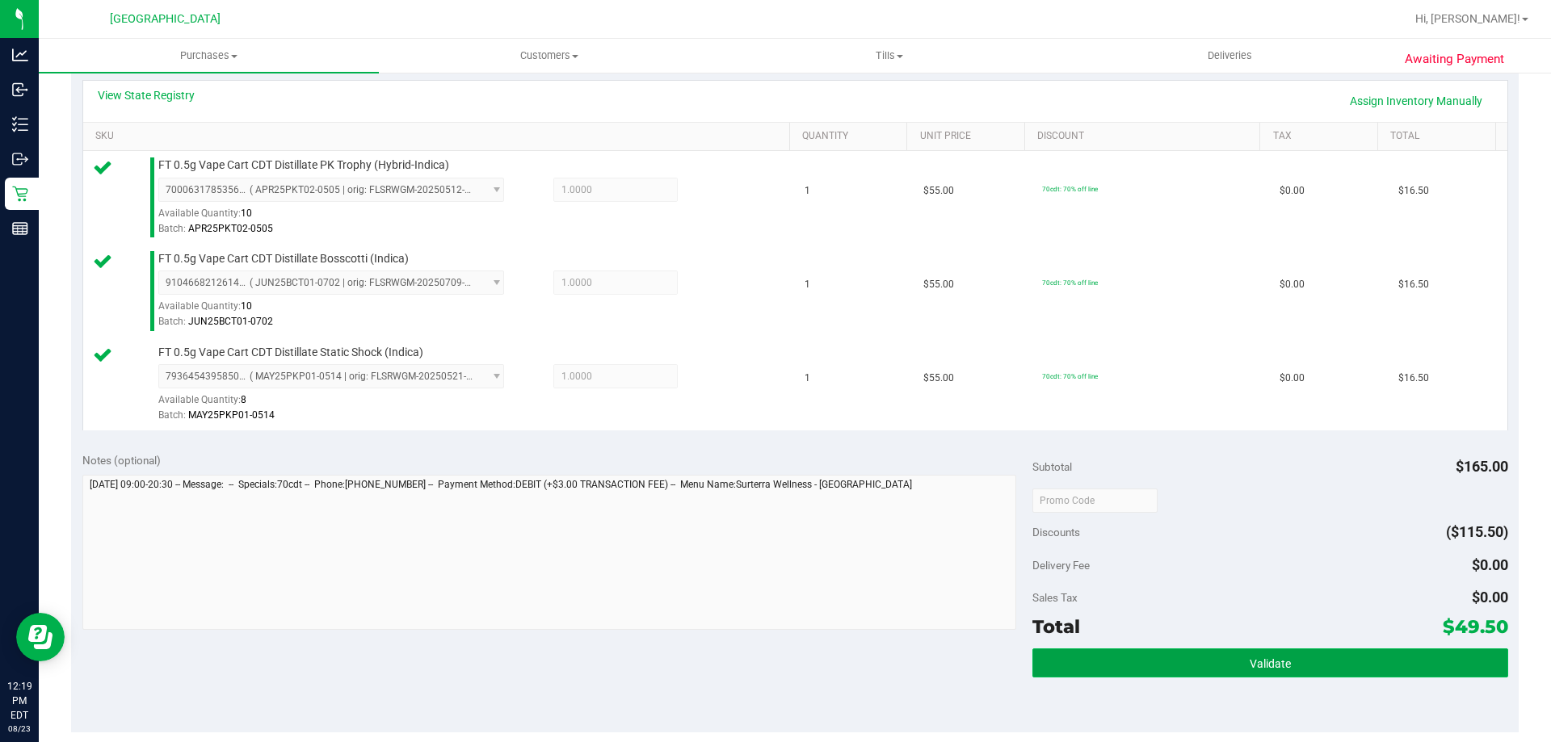
click at [1296, 653] on button "Validate" at bounding box center [1270, 663] width 475 height 29
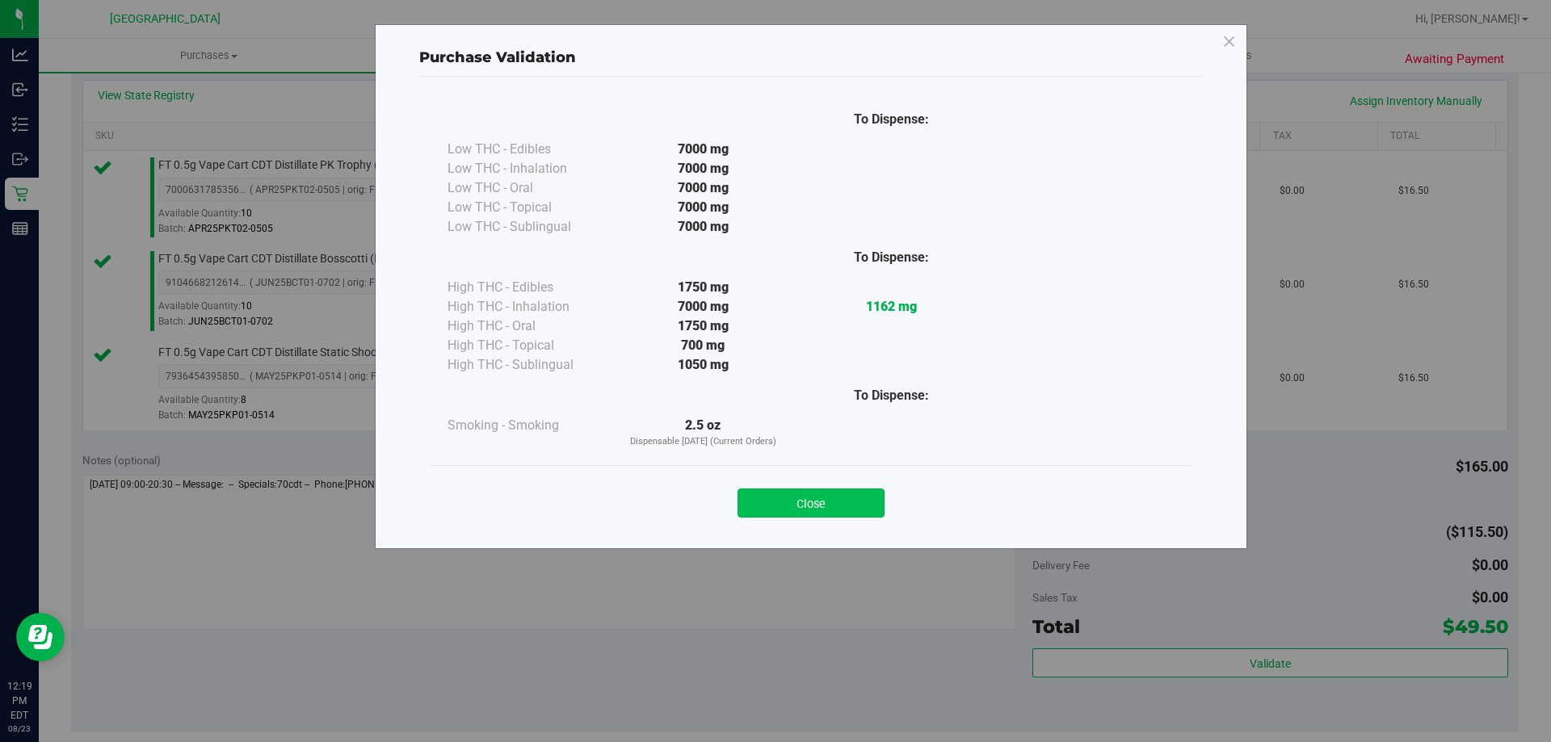
click at [853, 494] on button "Close" at bounding box center [811, 503] width 147 height 29
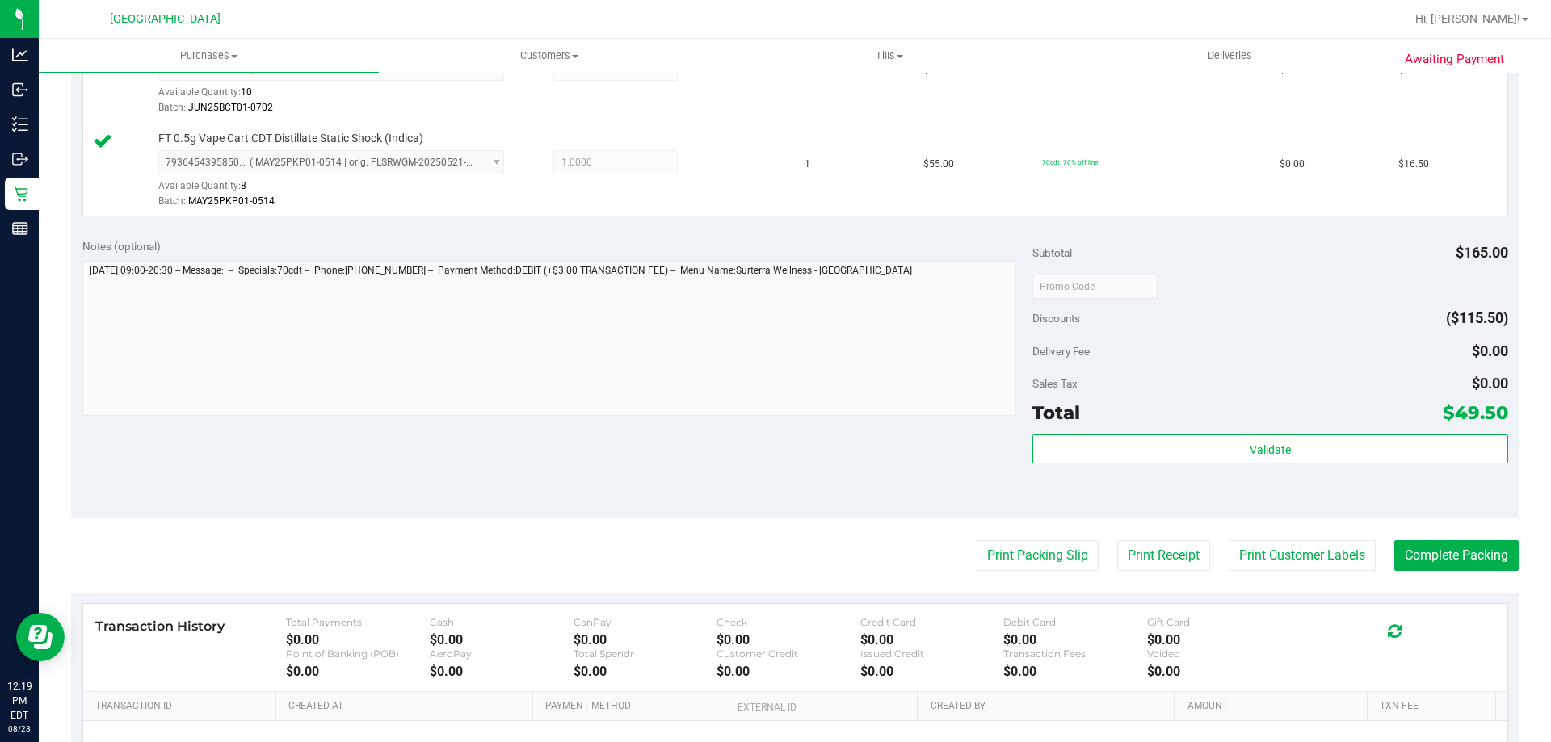
scroll to position [612, 0]
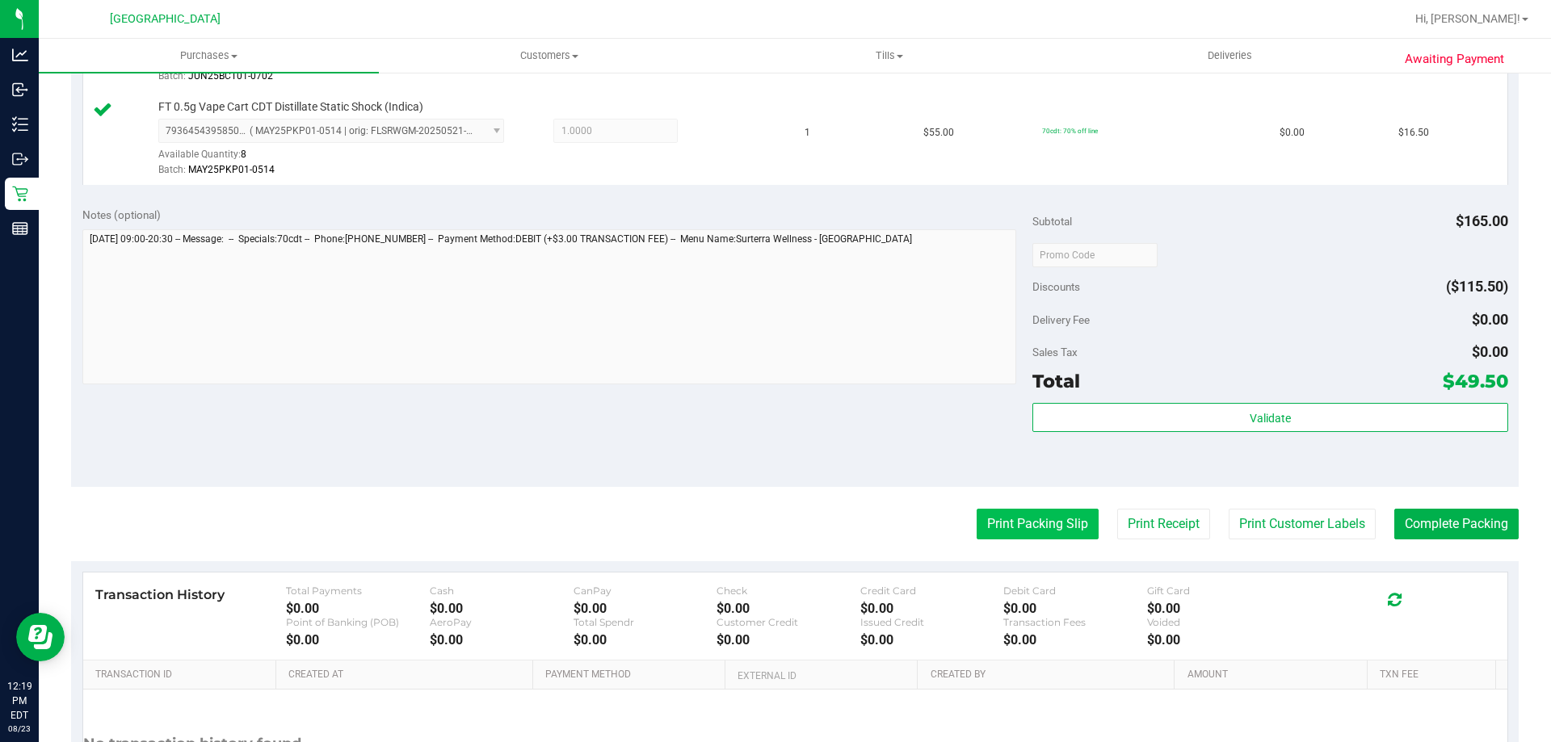
click at [1019, 532] on button "Print Packing Slip" at bounding box center [1038, 524] width 122 height 31
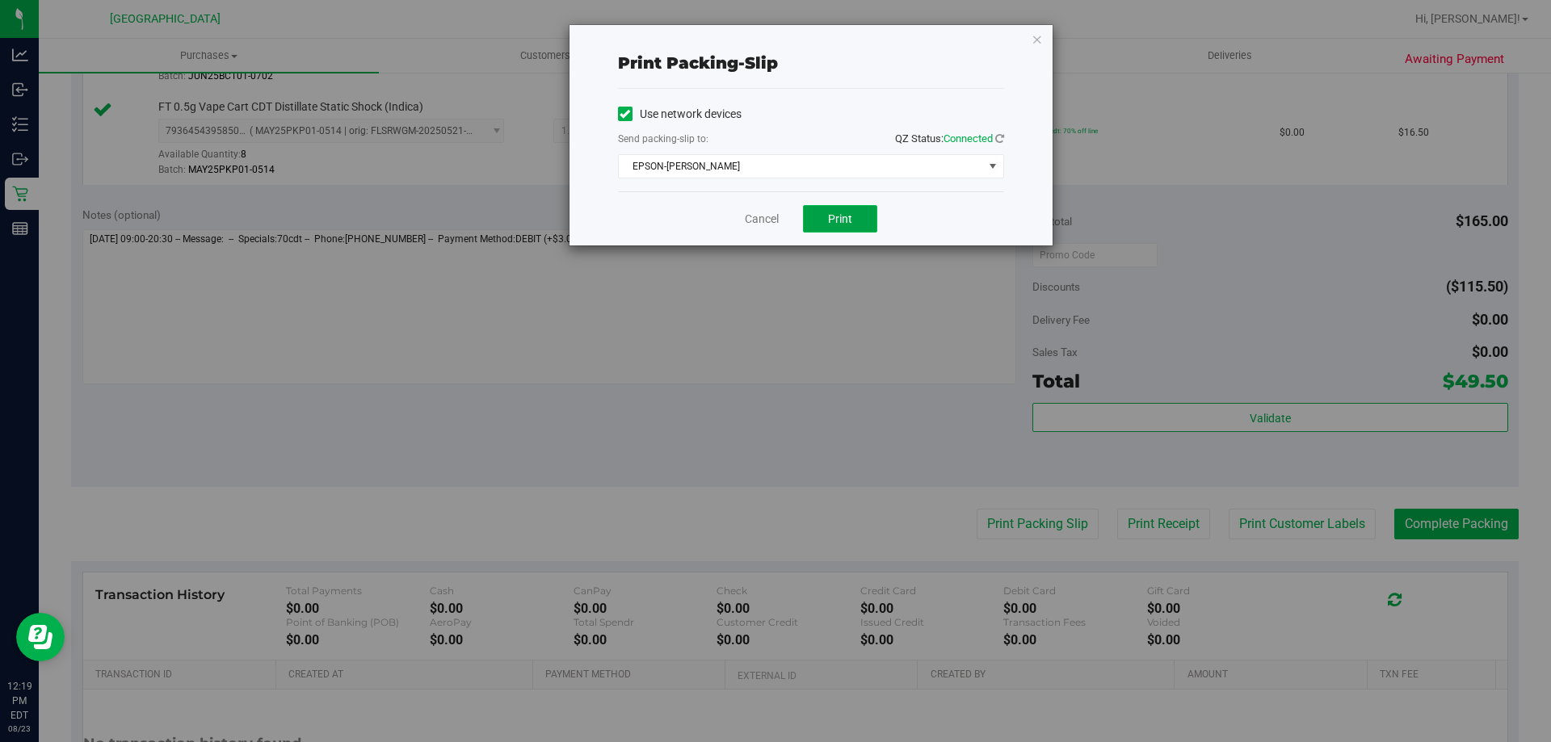
click at [839, 223] on span "Print" at bounding box center [840, 218] width 24 height 13
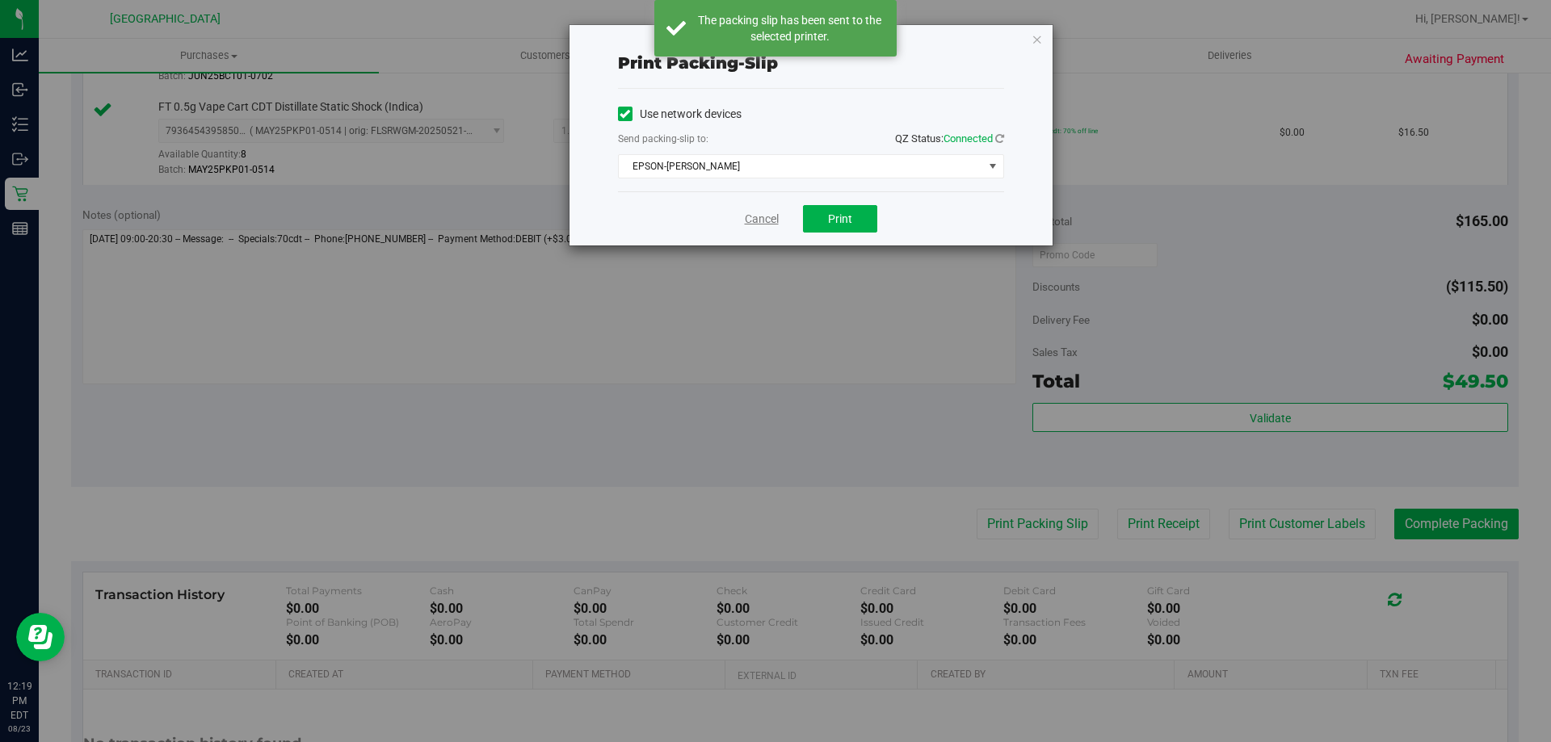
click at [765, 212] on link "Cancel" at bounding box center [762, 219] width 34 height 17
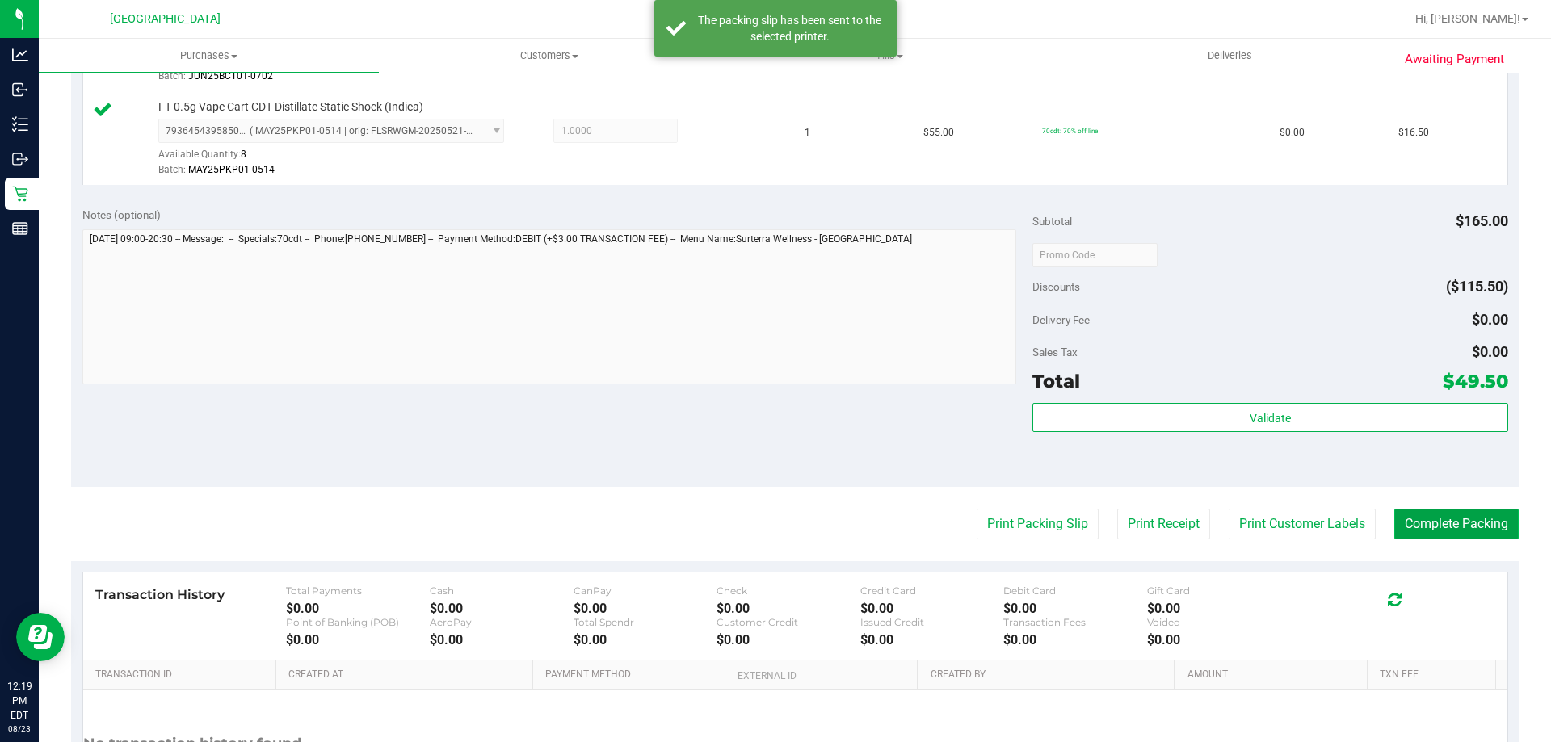
click at [1458, 527] on button "Complete Packing" at bounding box center [1456, 524] width 124 height 31
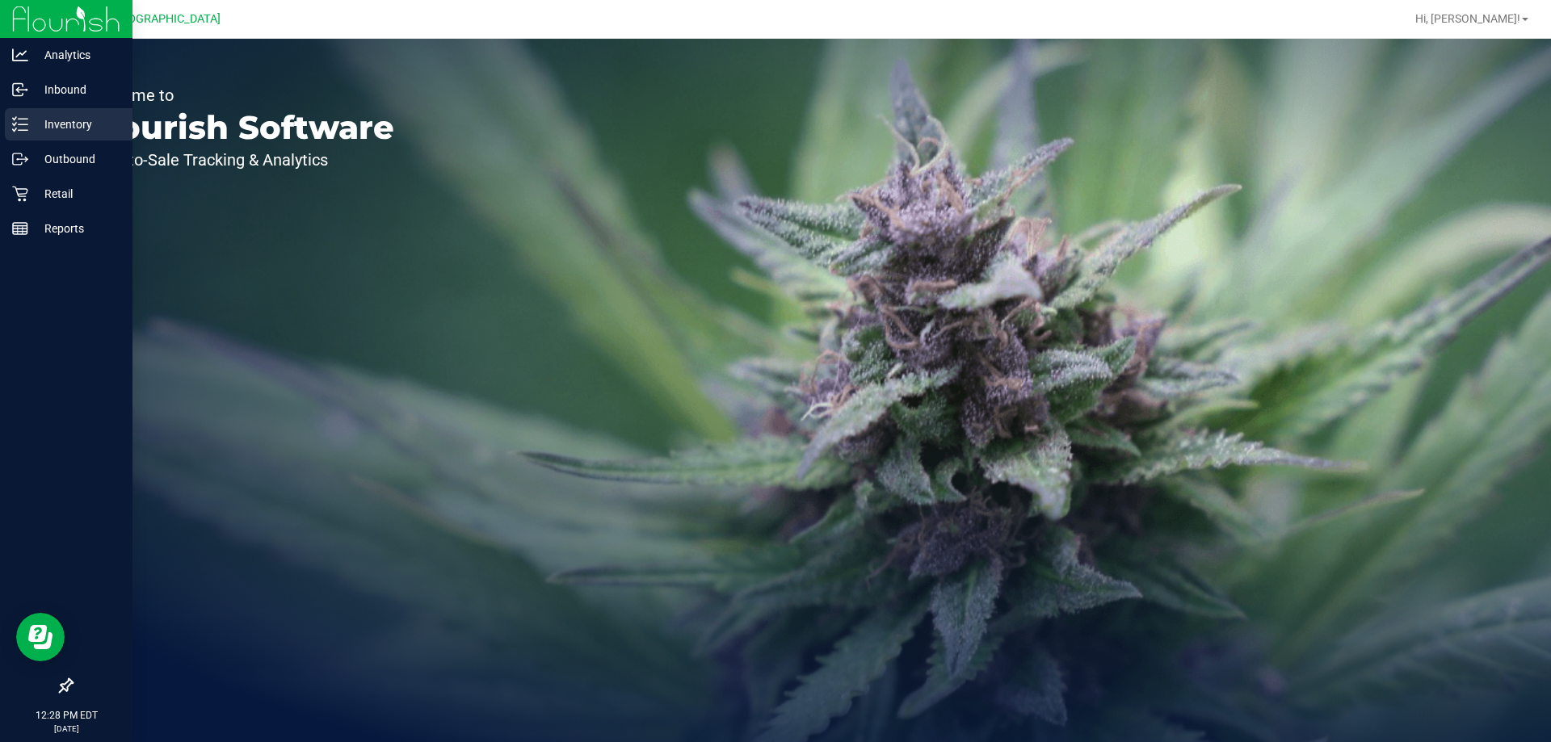
click at [54, 119] on p "Inventory" at bounding box center [76, 124] width 97 height 19
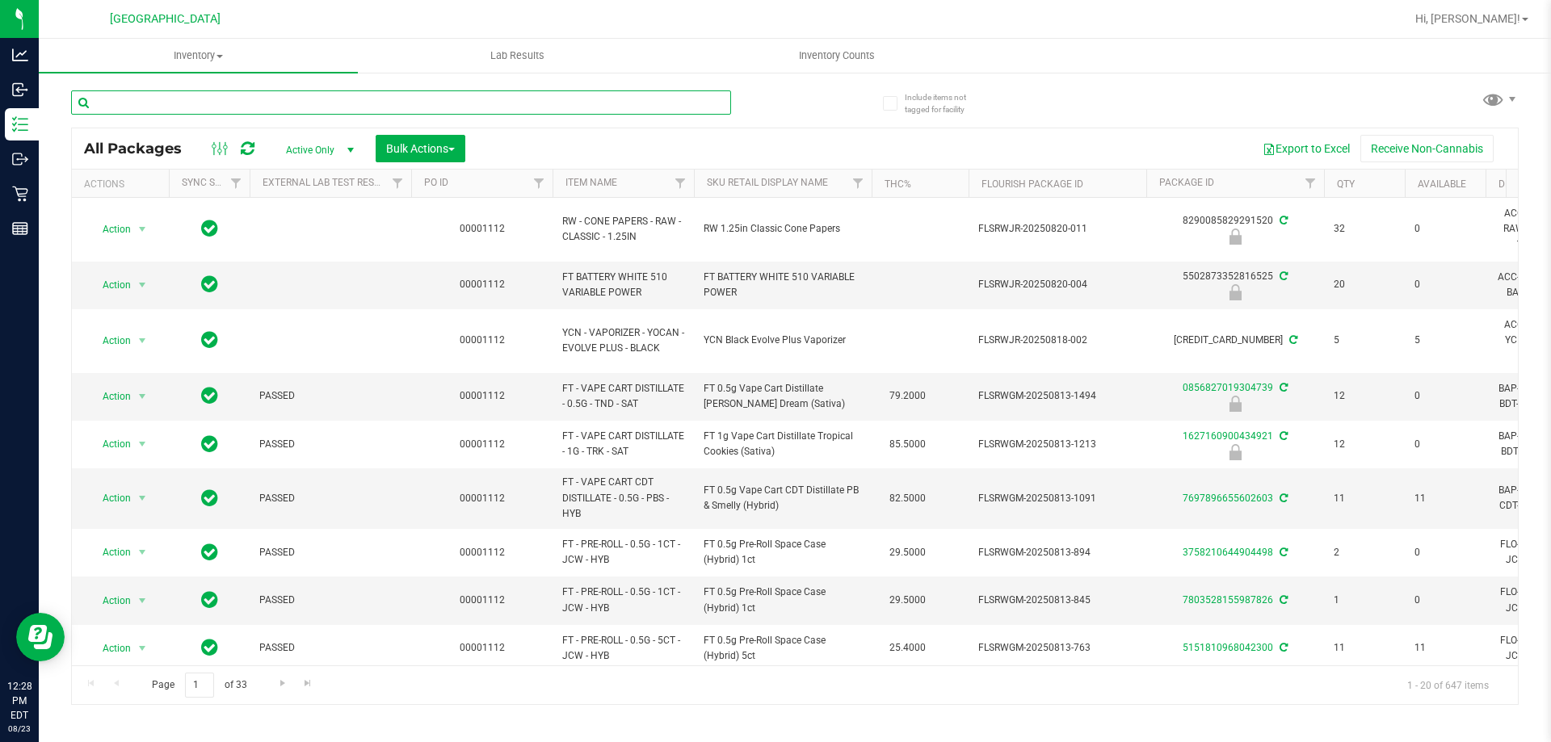
click at [151, 106] on input "text" at bounding box center [401, 102] width 660 height 24
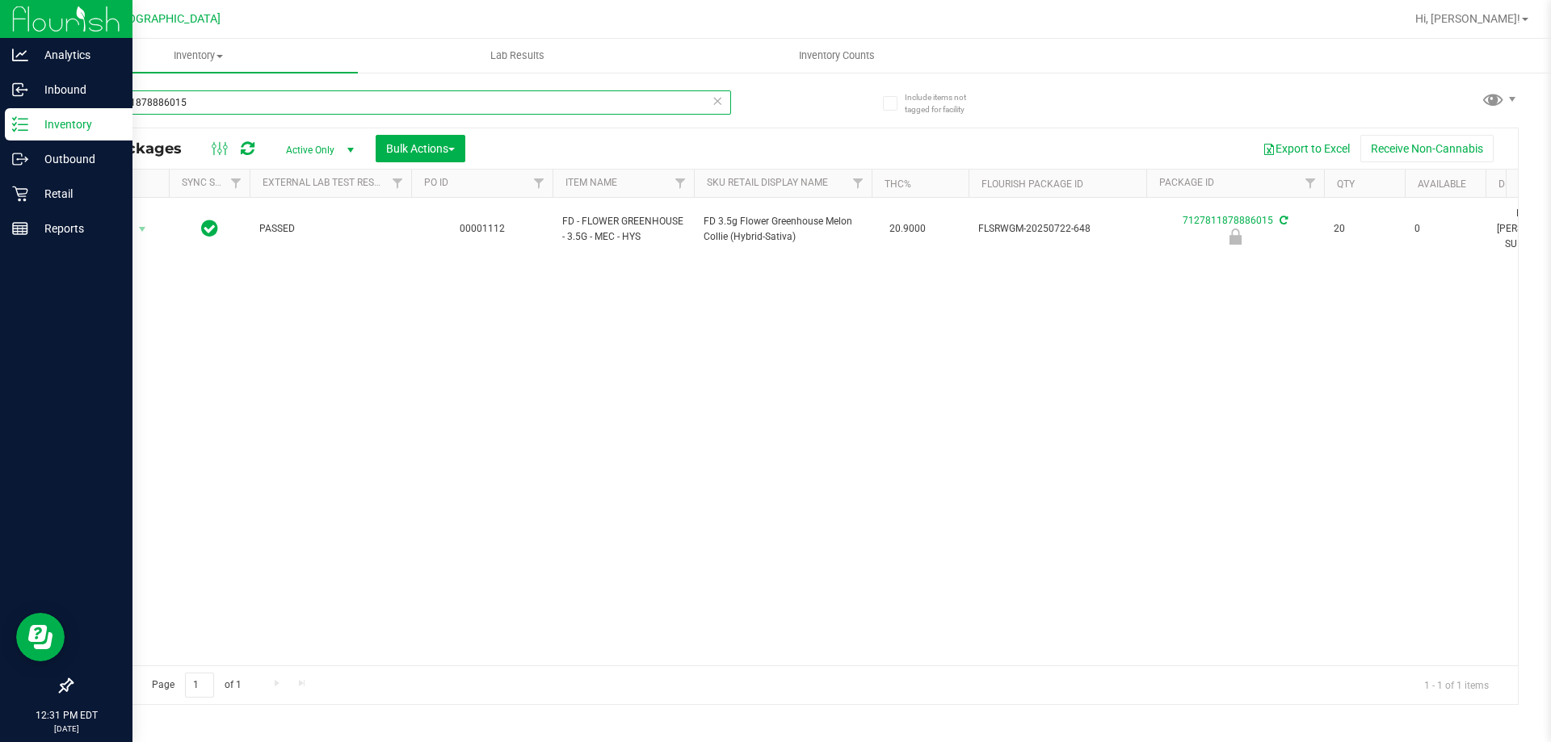
drag, startPoint x: 247, startPoint y: 99, endPoint x: 20, endPoint y: 109, distance: 227.3
click at [22, 109] on div "Analytics Inbound Inventory Outbound Retail Reports 12:31 PM EDT [DATE] 08/23 […" at bounding box center [775, 371] width 1551 height 742
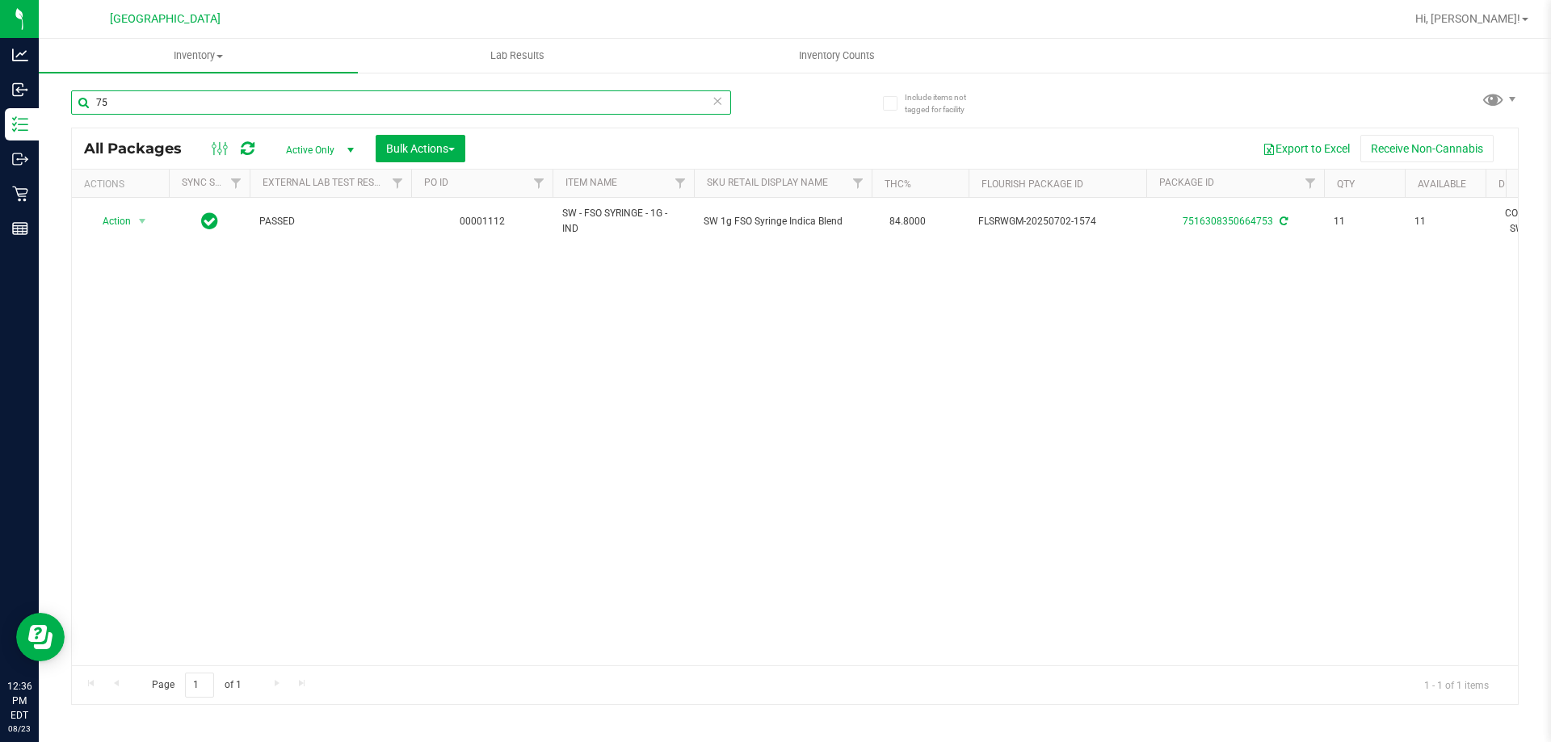
type input "7"
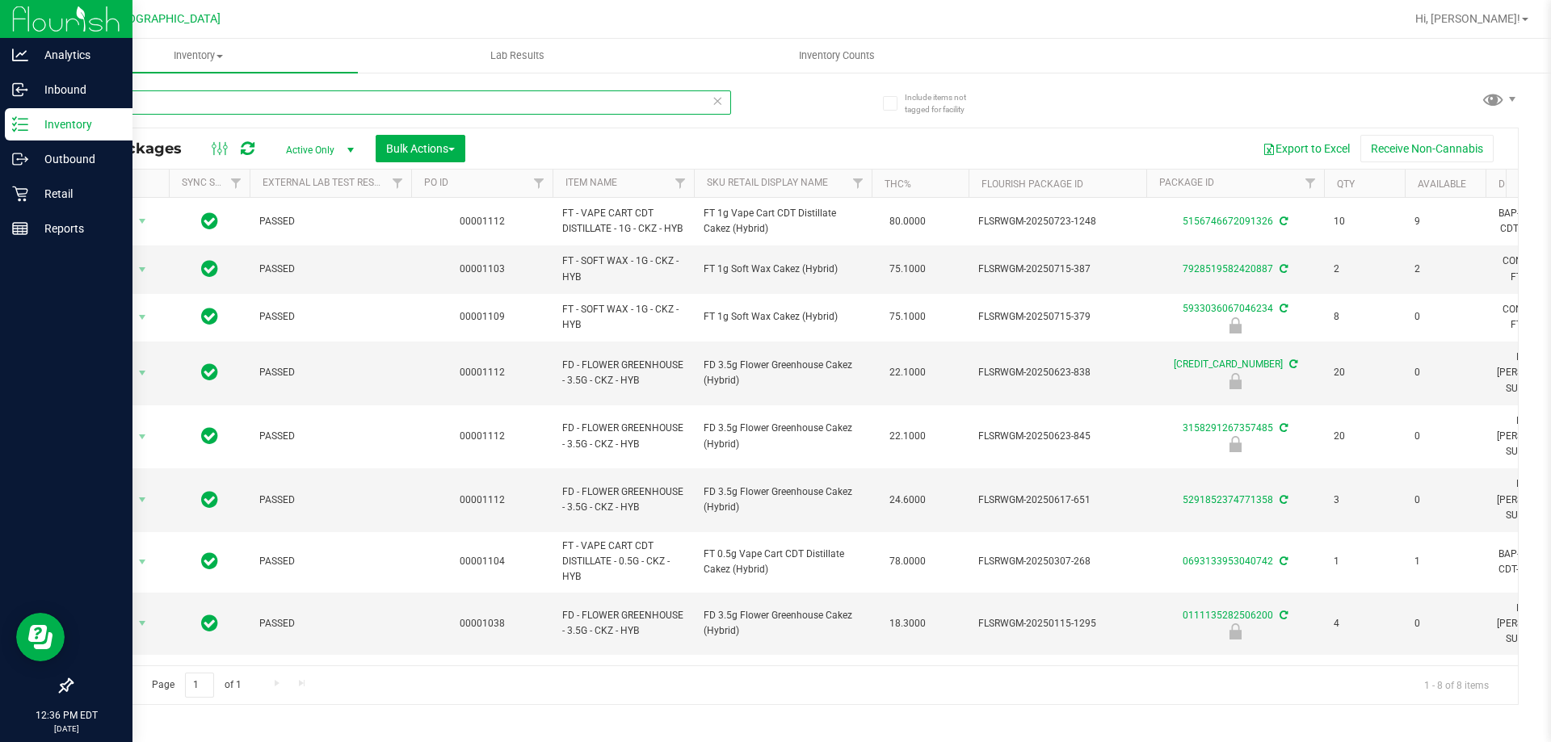
drag, startPoint x: 153, startPoint y: 95, endPoint x: 0, endPoint y: 111, distance: 153.5
click at [0, 111] on div "Analytics Inbound Inventory Outbound Retail Reports 12:36 PM EDT [DATE] 08/23 […" at bounding box center [775, 371] width 1551 height 742
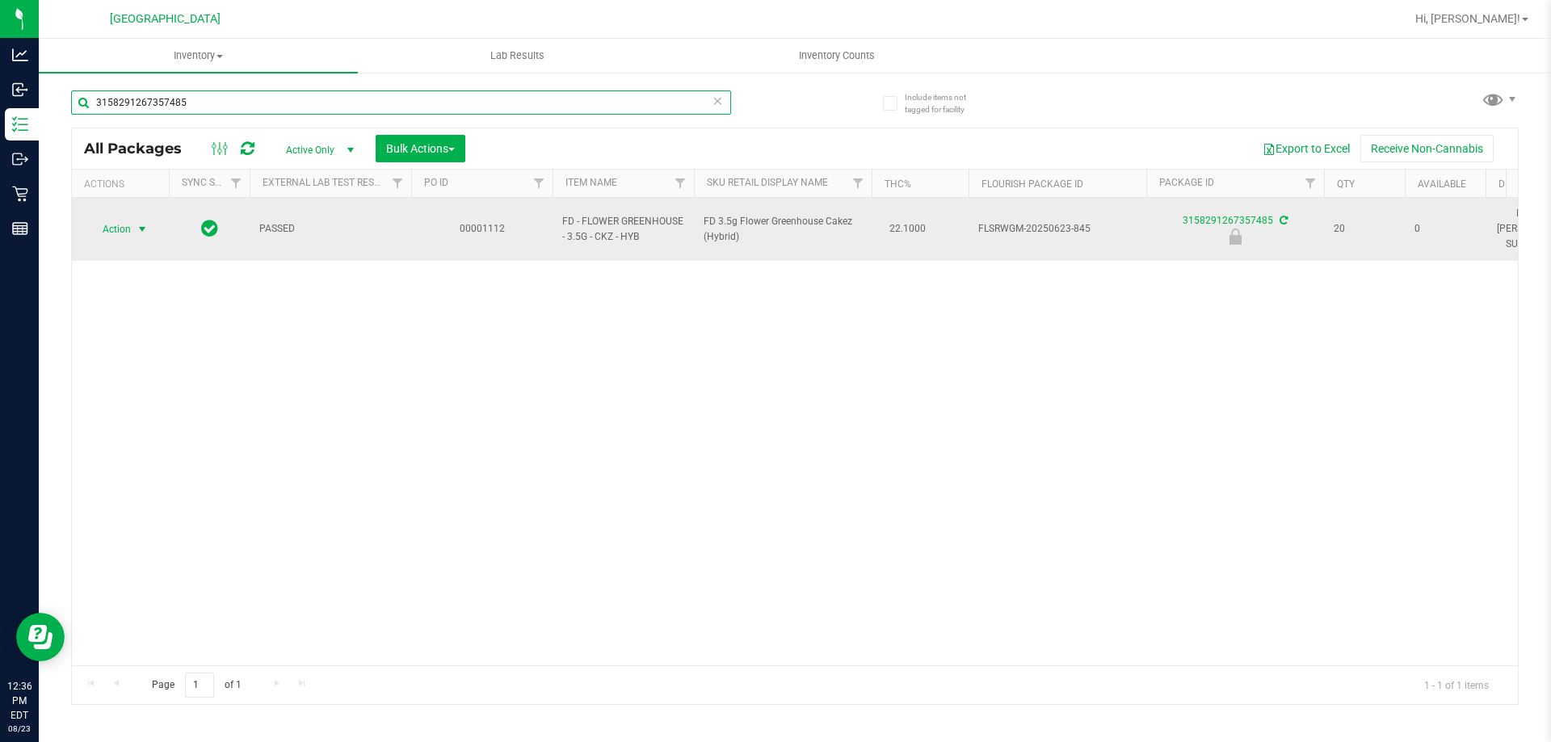
type input "3158291267357485"
click at [140, 225] on span "select" at bounding box center [142, 229] width 13 height 13
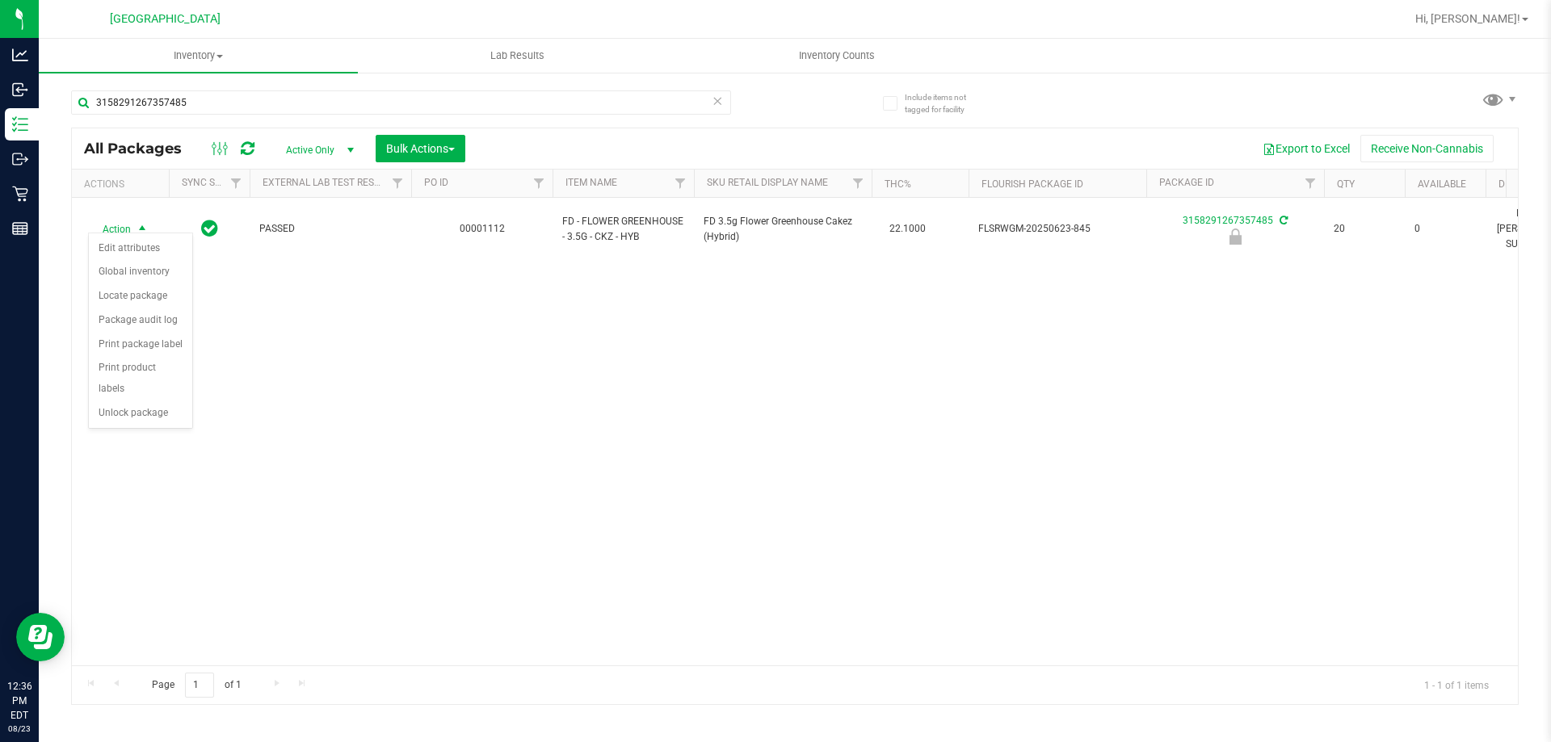
click at [106, 407] on div "Action Edit attributes Global inventory Locate package Package audit log Print …" at bounding box center [140, 331] width 105 height 196
click at [126, 402] on li "Unlock package" at bounding box center [140, 414] width 103 height 24
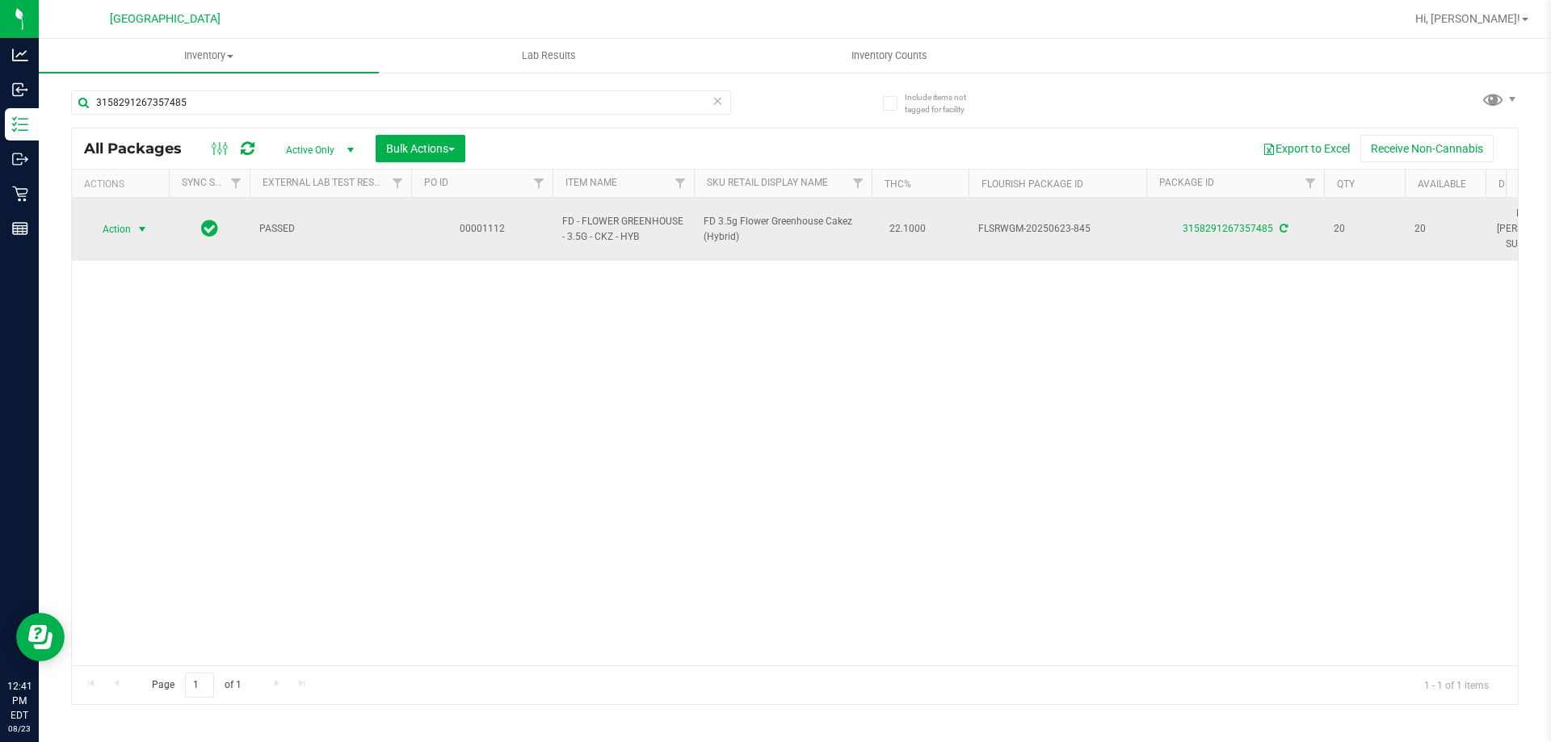
click at [135, 218] on span "select" at bounding box center [142, 229] width 20 height 23
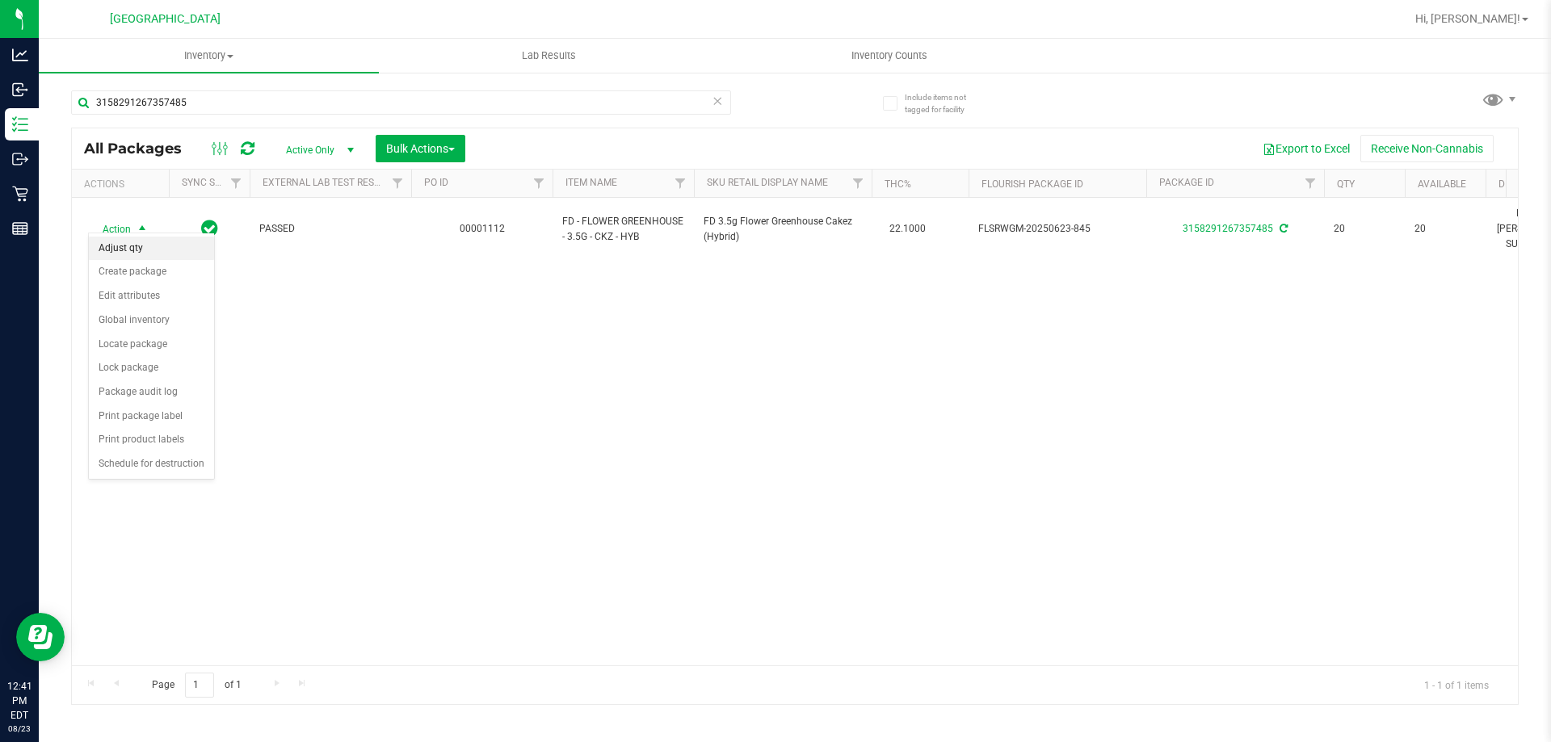
click at [117, 250] on li "Adjust qty" at bounding box center [151, 249] width 125 height 24
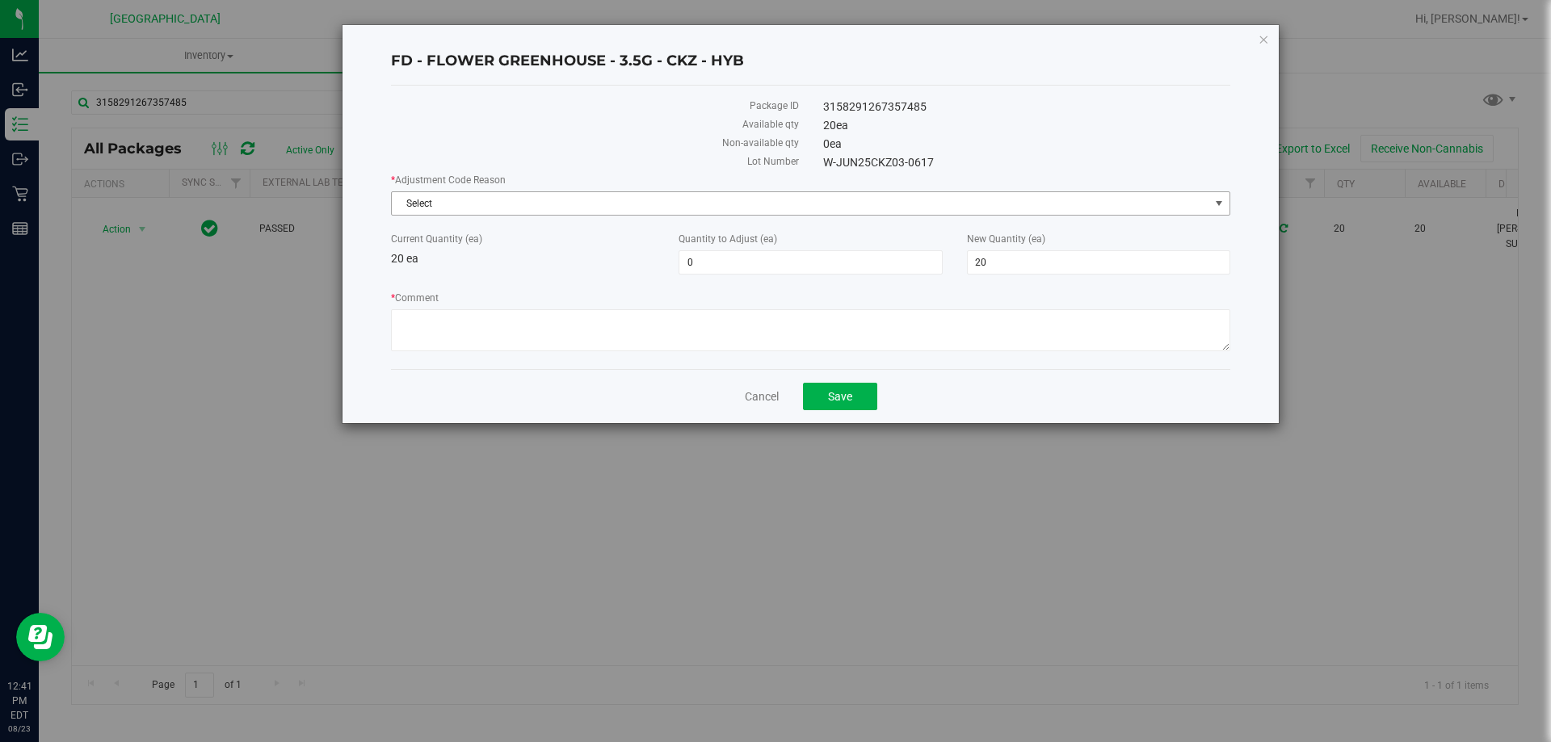
click at [496, 208] on span "Select" at bounding box center [801, 203] width 818 height 23
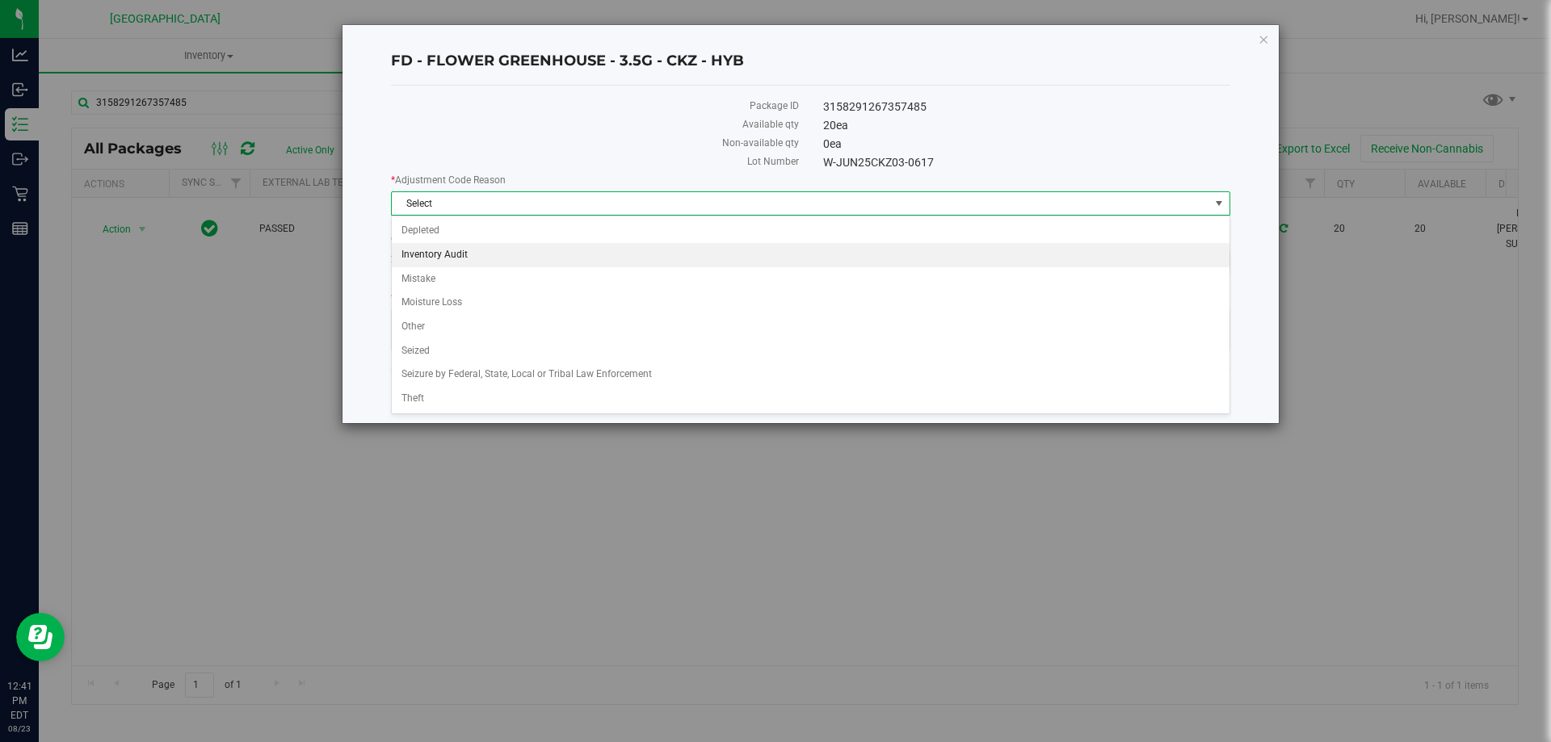
click at [432, 252] on li "Inventory Audit" at bounding box center [811, 255] width 838 height 24
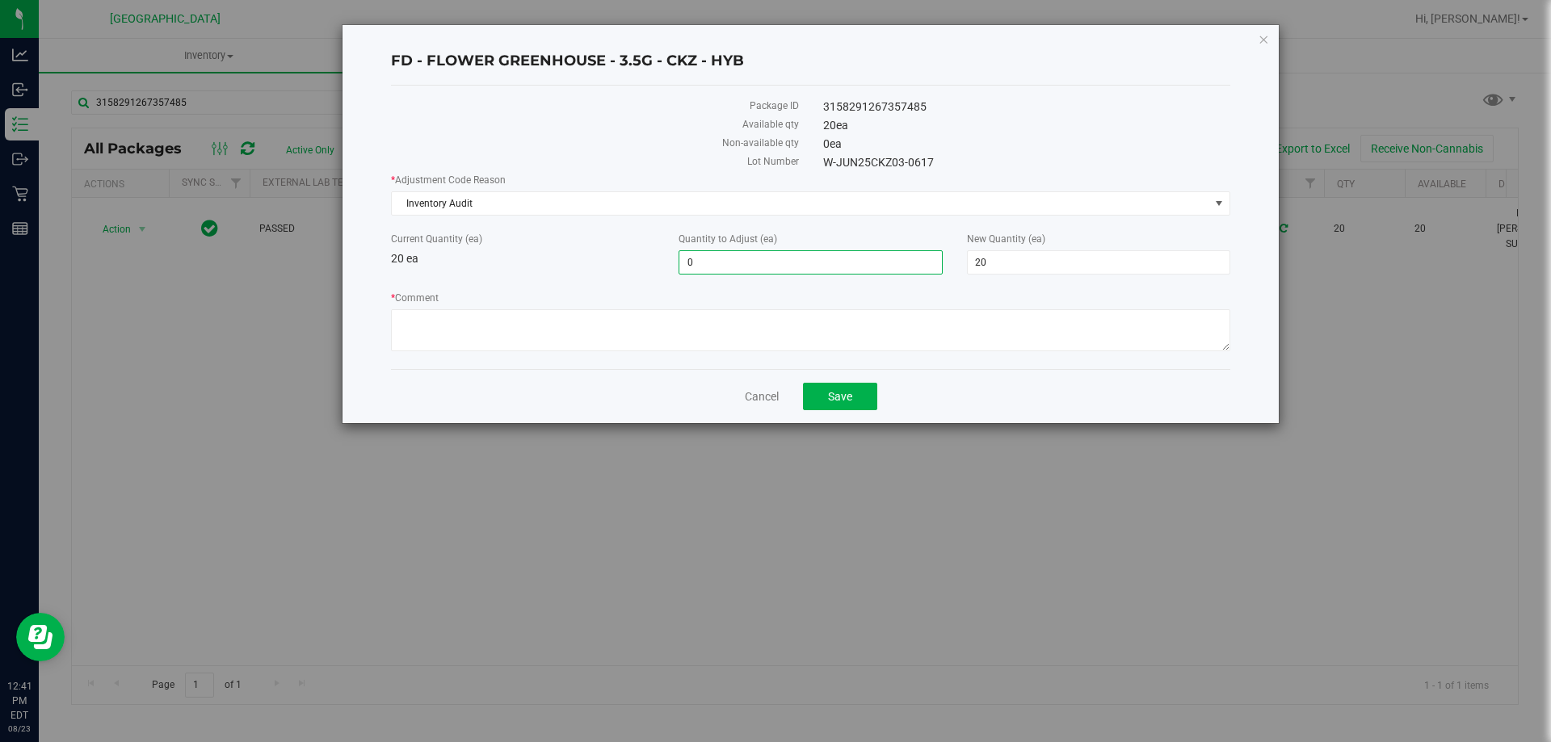
drag, startPoint x: 716, startPoint y: 265, endPoint x: 649, endPoint y: 265, distance: 67.1
click at [649, 265] on div "Current Quantity (ea) 20 ea Quantity to Adjust (ea) 0 0 New Quantity (ea) 20 20" at bounding box center [811, 253] width 864 height 43
type input "1"
type input "21"
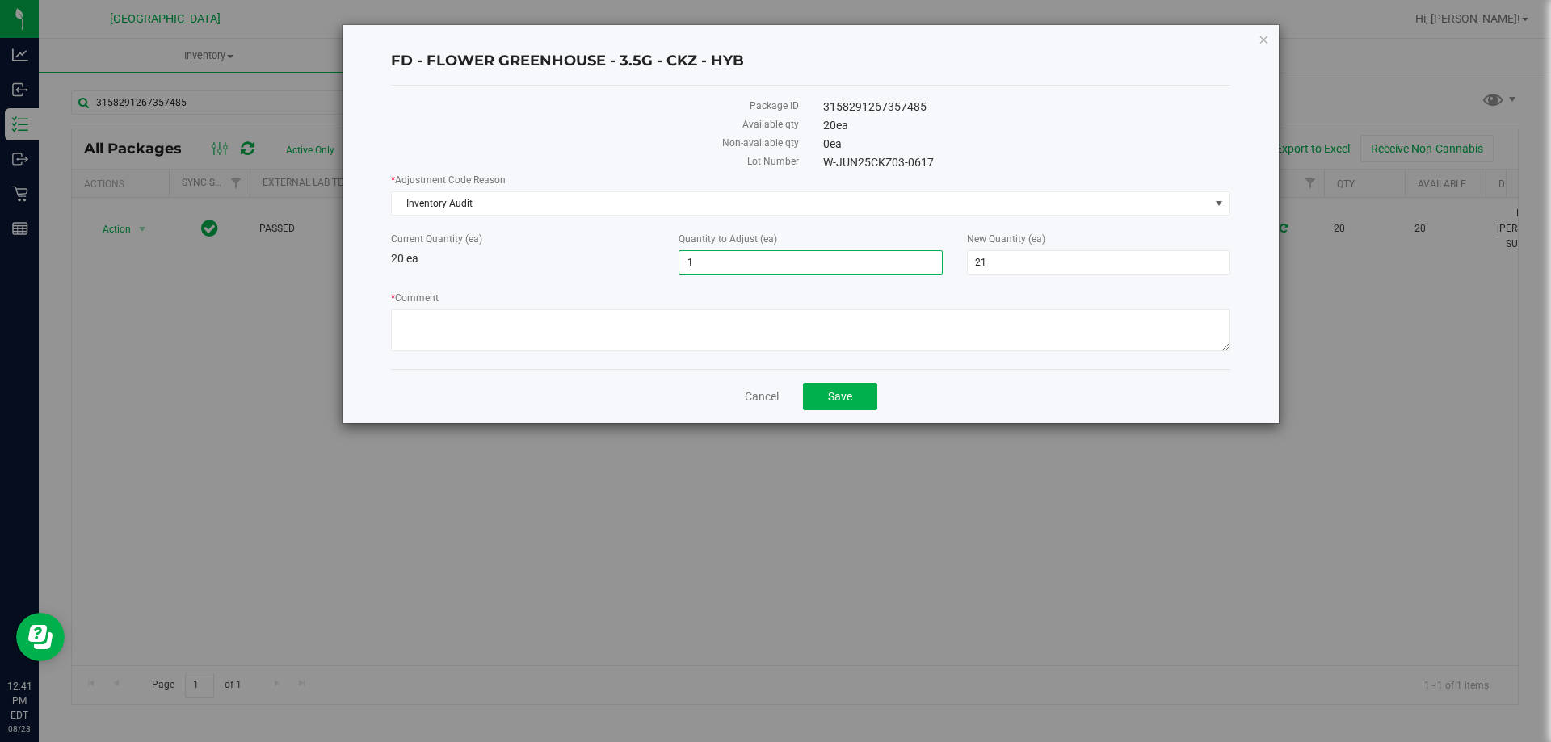
click at [599, 276] on div "* Adjustment Code Reason Inventory Audit Select Depleted Inventory Audit Mistak…" at bounding box center [810, 264] width 839 height 183
click at [521, 330] on textarea "* Comment" at bounding box center [810, 330] width 839 height 42
type textarea "Opened package with 1 extra unit of CKZ flower.-TS"
click at [845, 402] on button "Save" at bounding box center [840, 396] width 74 height 27
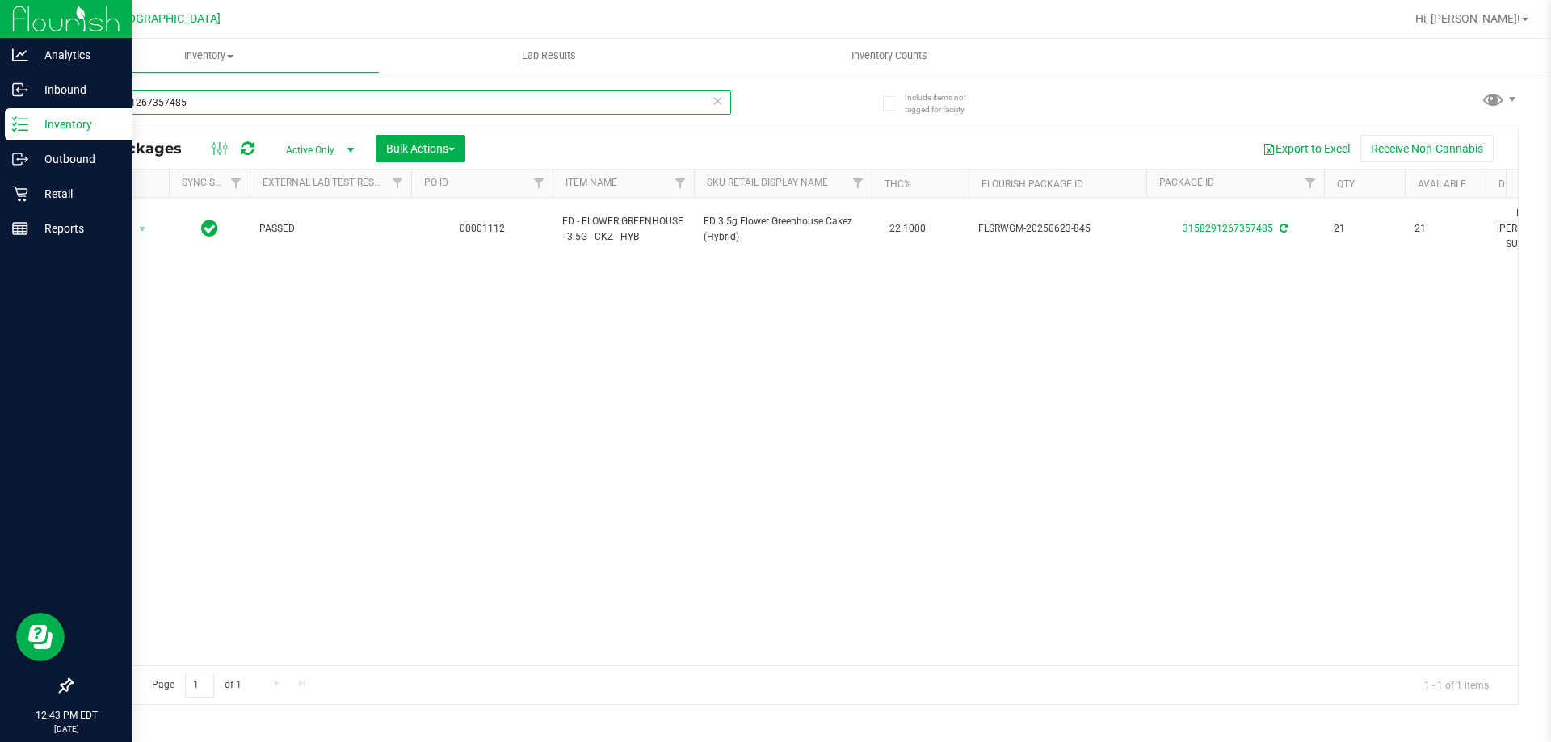
drag, startPoint x: 232, startPoint y: 107, endPoint x: 0, endPoint y: 119, distance: 232.1
click at [0, 119] on div "Analytics Inbound Inventory Outbound Retail Reports 12:43 PM EDT [DATE] 08/23 […" at bounding box center [775, 371] width 1551 height 742
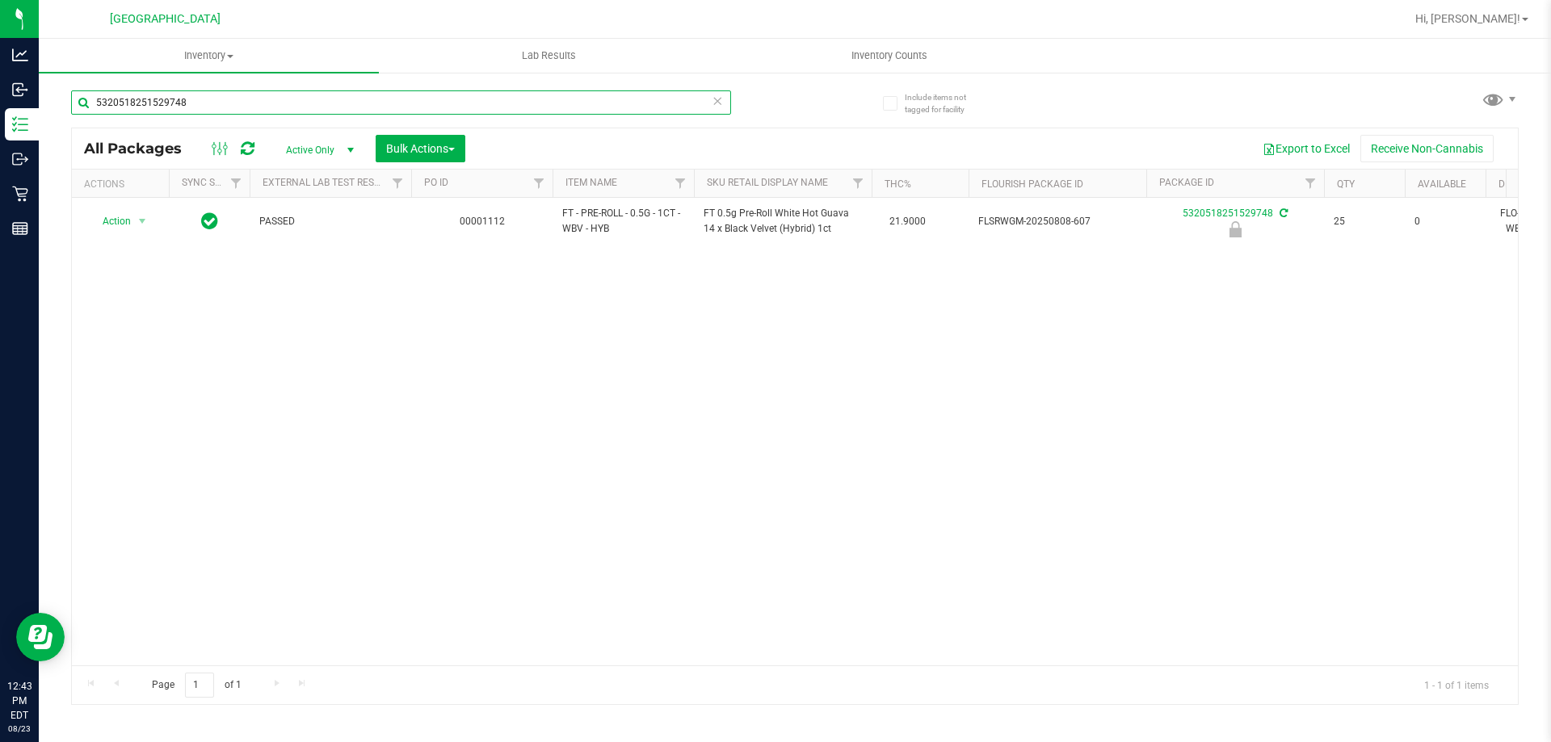
type input "5320518251529748"
click at [666, 395] on div "Action Action Edit attributes Global inventory Locate package Package audit log…" at bounding box center [795, 432] width 1446 height 468
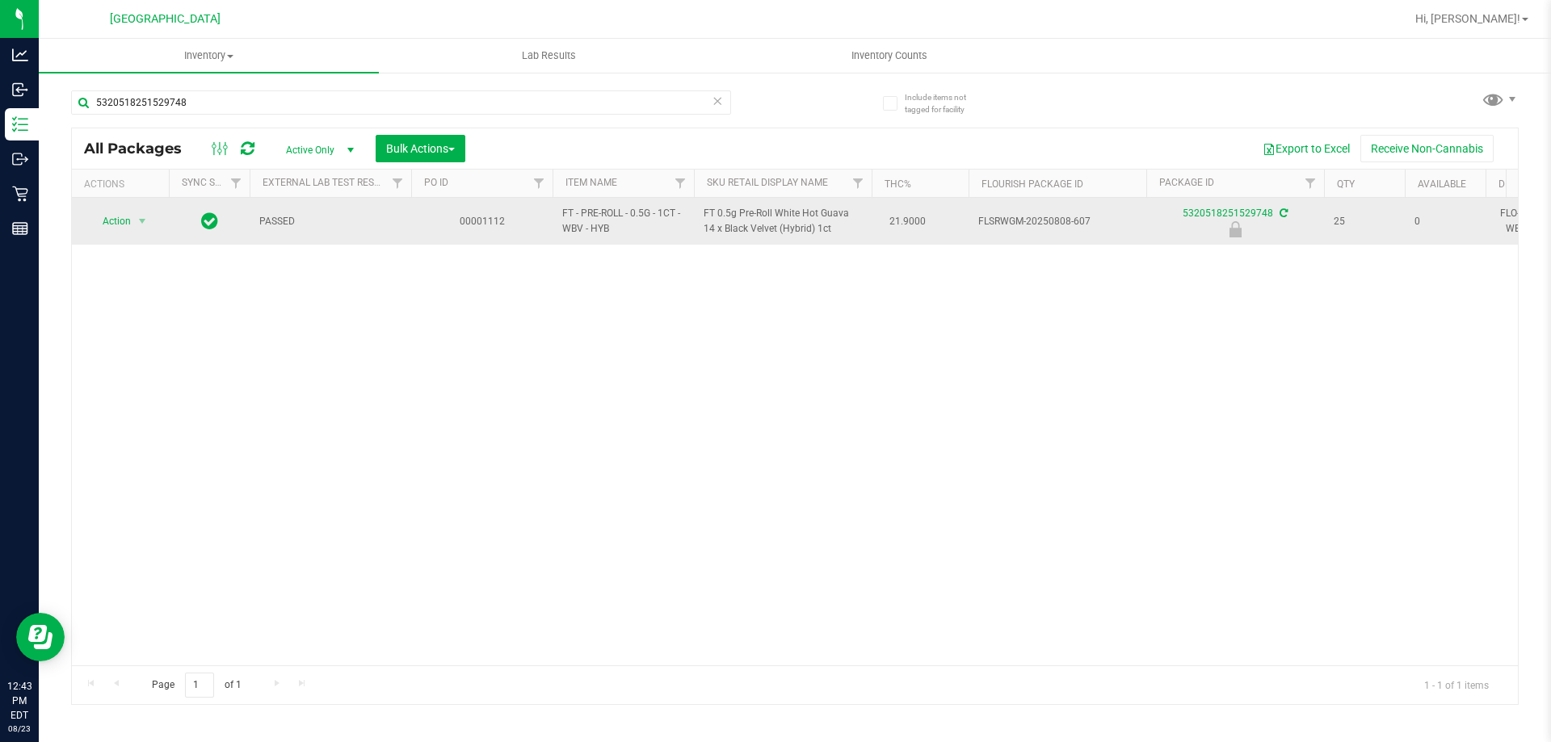
click at [122, 223] on span "Action" at bounding box center [110, 221] width 44 height 23
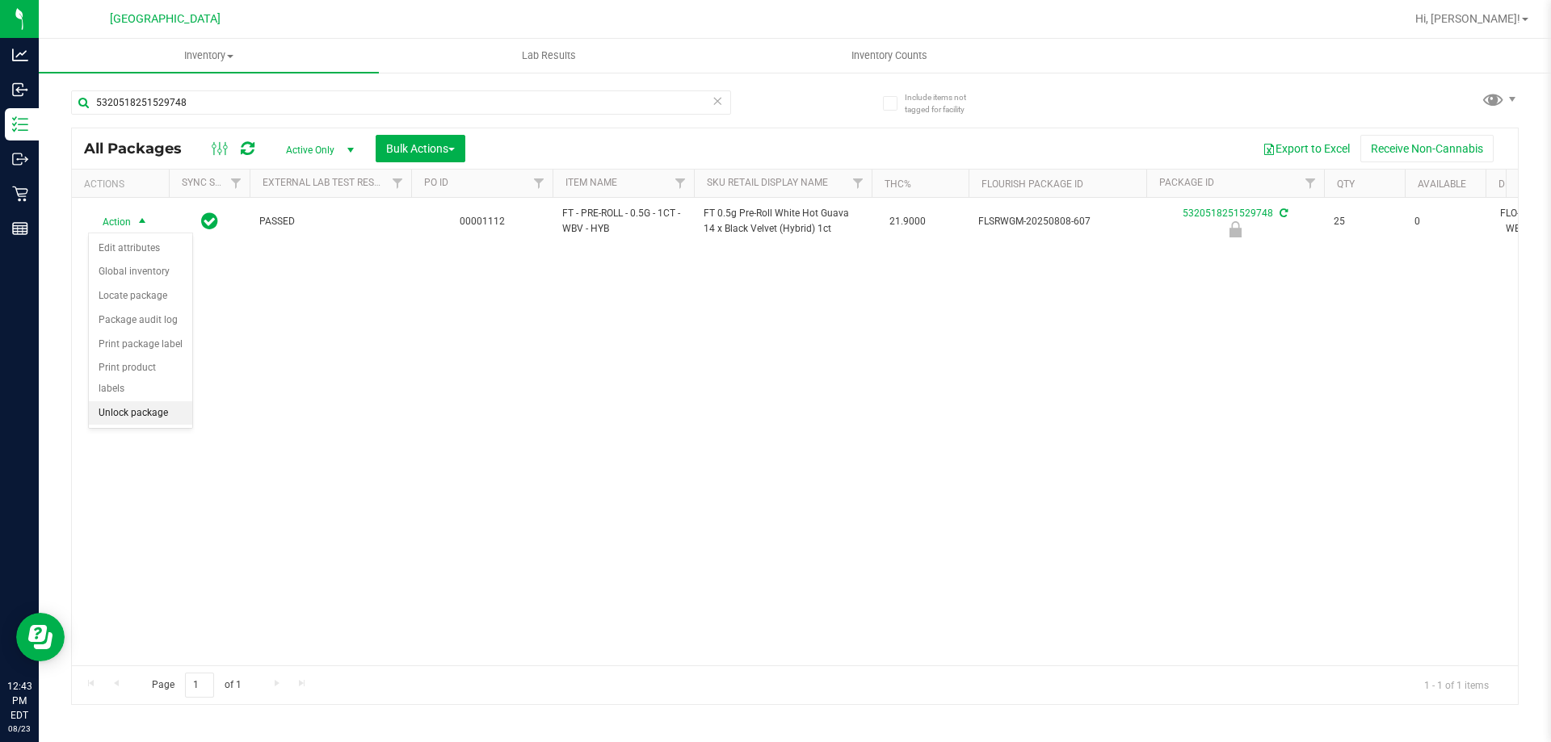
click at [118, 402] on li "Unlock package" at bounding box center [140, 414] width 103 height 24
